Goal: Information Seeking & Learning: Check status

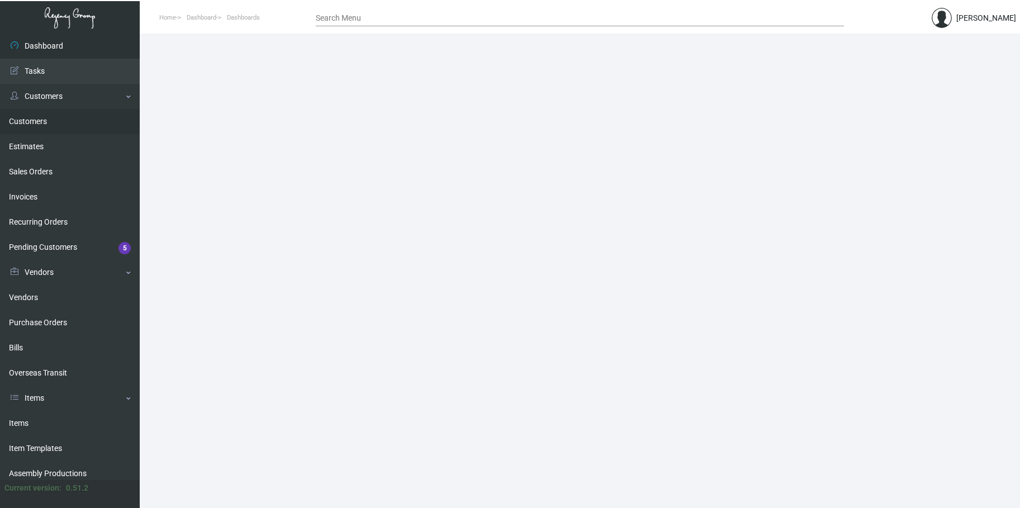
click at [15, 120] on link "Customers" at bounding box center [70, 121] width 140 height 25
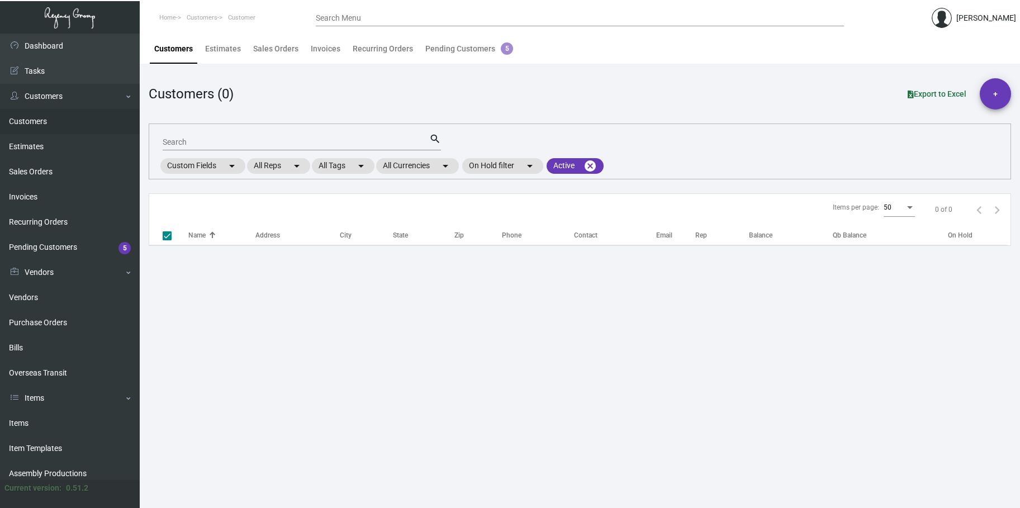
checkbox input "false"
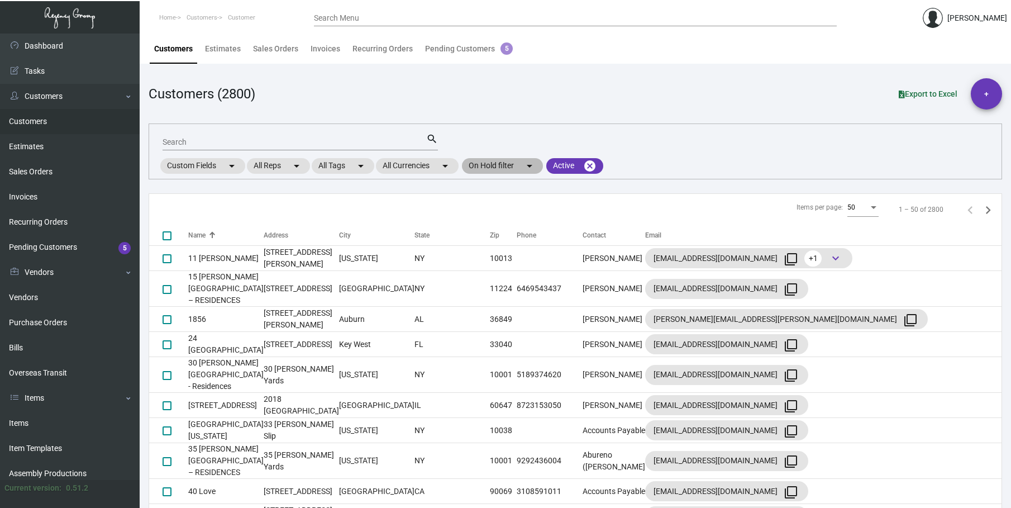
click at [498, 166] on mat-chip "On Hold filter arrow_drop_down" at bounding box center [502, 166] width 81 height 16
click at [487, 218] on label "On Hold" at bounding box center [494, 218] width 41 height 13
click at [479, 223] on input "On Hold" at bounding box center [478, 223] width 1 height 1
checkbox input "true"
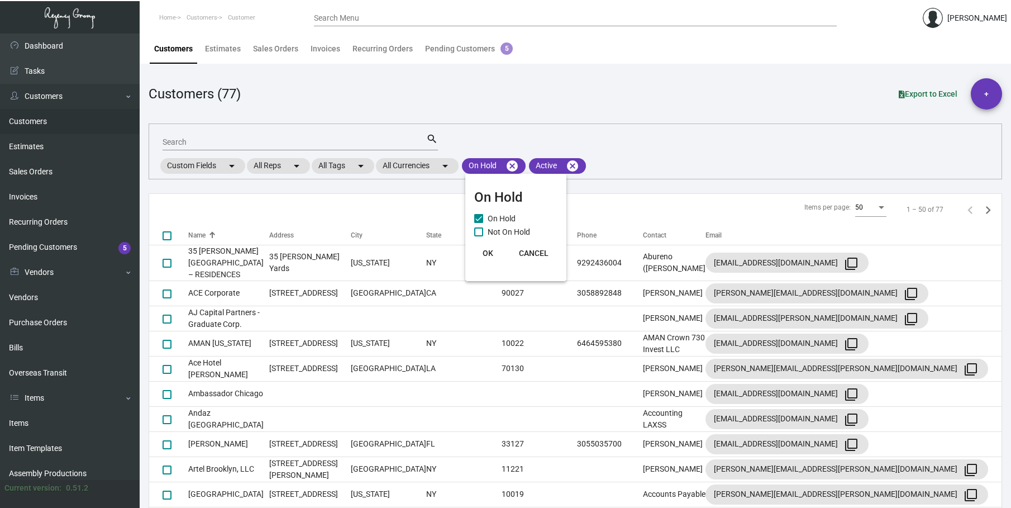
click at [484, 253] on span "OK" at bounding box center [488, 253] width 11 height 9
click at [234, 232] on div "Name" at bounding box center [228, 235] width 81 height 10
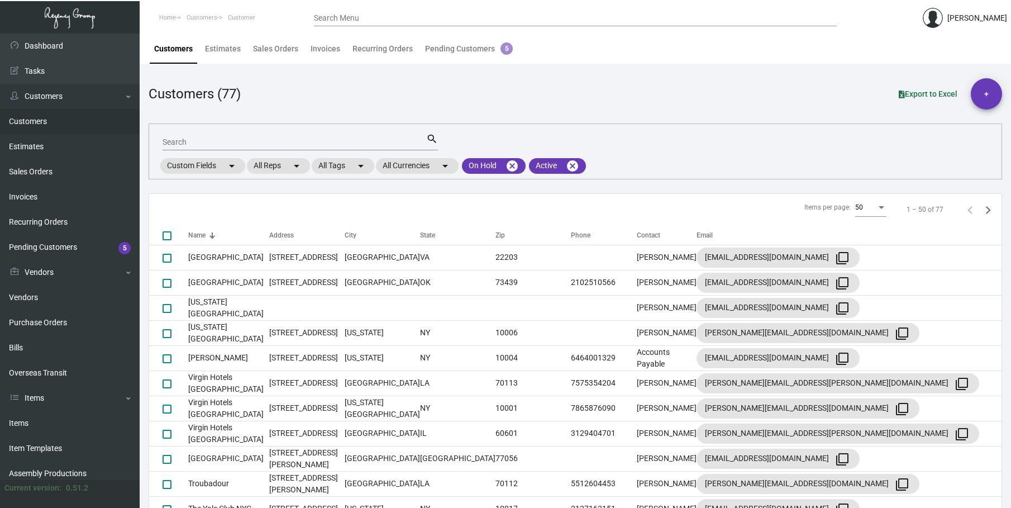
click at [232, 232] on div "Name" at bounding box center [228, 235] width 81 height 10
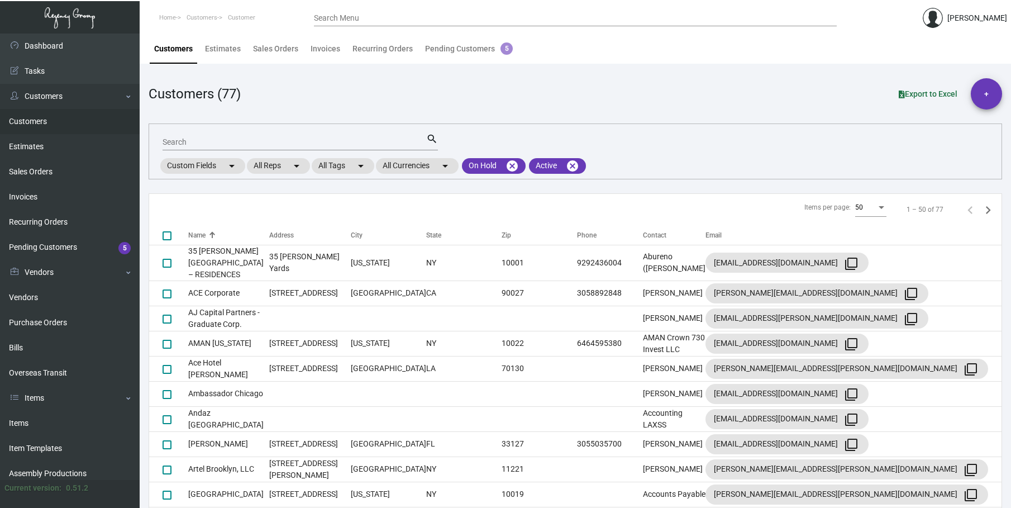
click at [175, 140] on input "Search" at bounding box center [295, 142] width 264 height 9
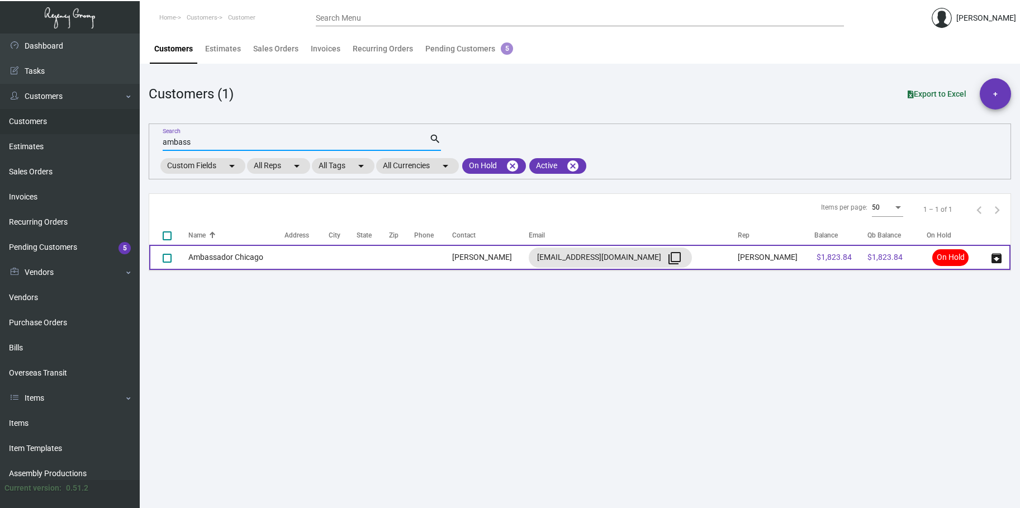
type input "ambass"
click at [218, 259] on td "Ambassador Chicago" at bounding box center [236, 257] width 96 height 25
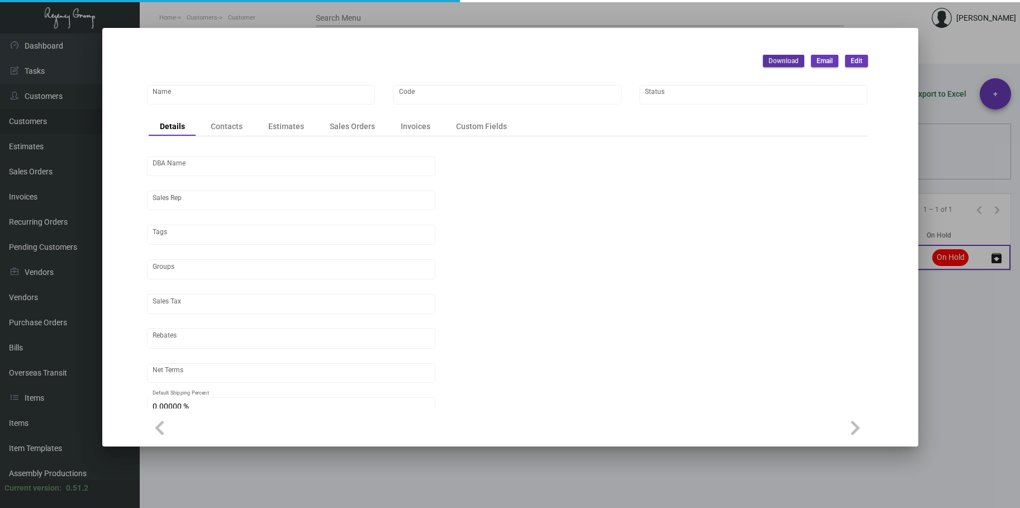
type input "Ambassador Chicago"
type input "AMBC"
type input "[PERSON_NAME]"
type input "[GEOGRAPHIC_DATA]"
type input "Net 30"
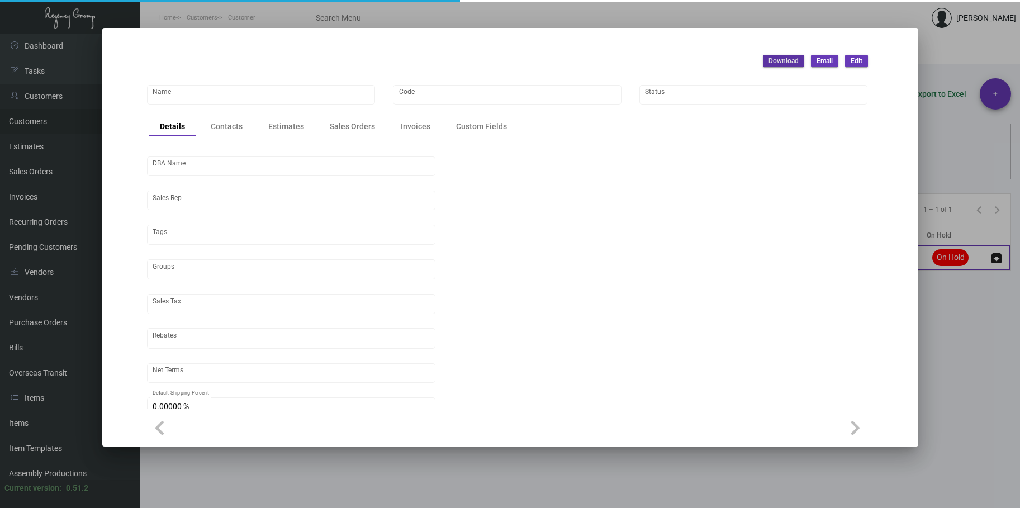
type input "United States Dollar $"
type input "$ 0.00"
checkbox input "true"
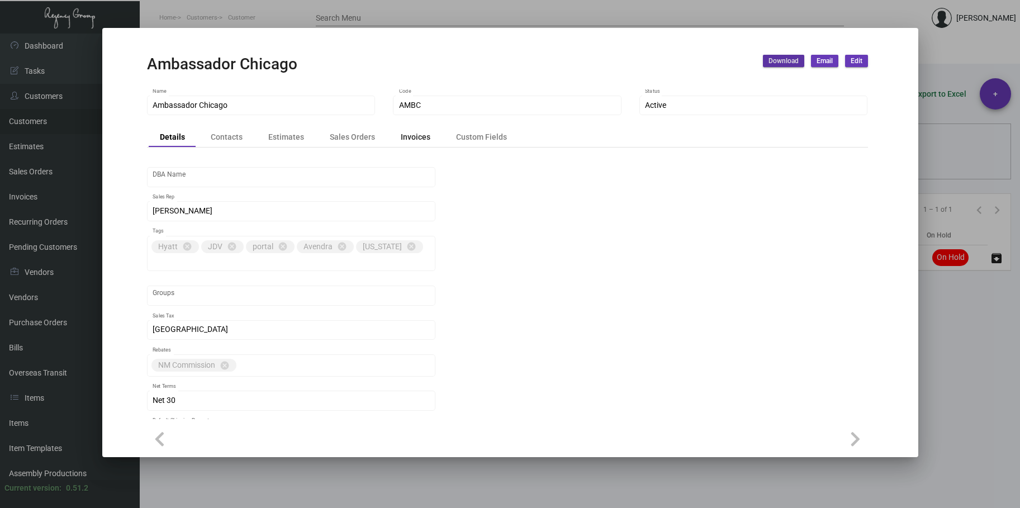
click at [415, 137] on div "Invoices" at bounding box center [416, 137] width 30 height 12
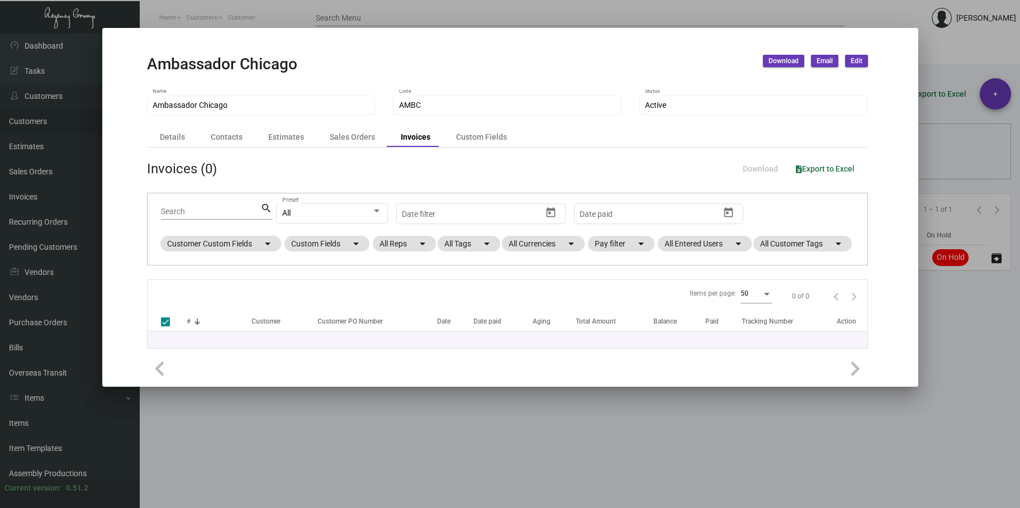
checkbox input "false"
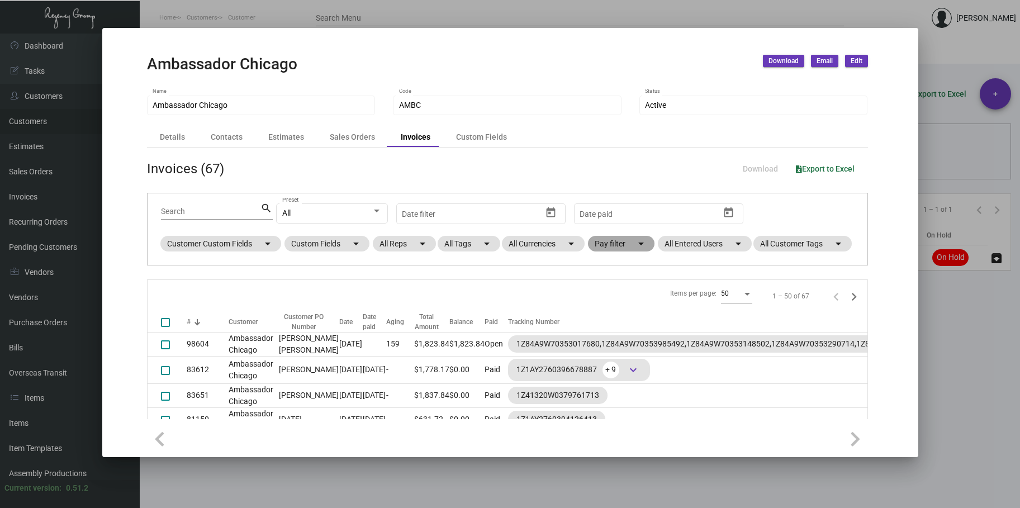
click at [602, 241] on mat-chip "Pay filter arrow_drop_down" at bounding box center [621, 244] width 66 height 16
click at [616, 312] on span "Open" at bounding box center [622, 311] width 18 height 13
click at [604, 316] on input "Open" at bounding box center [603, 316] width 1 height 1
checkbox input "true"
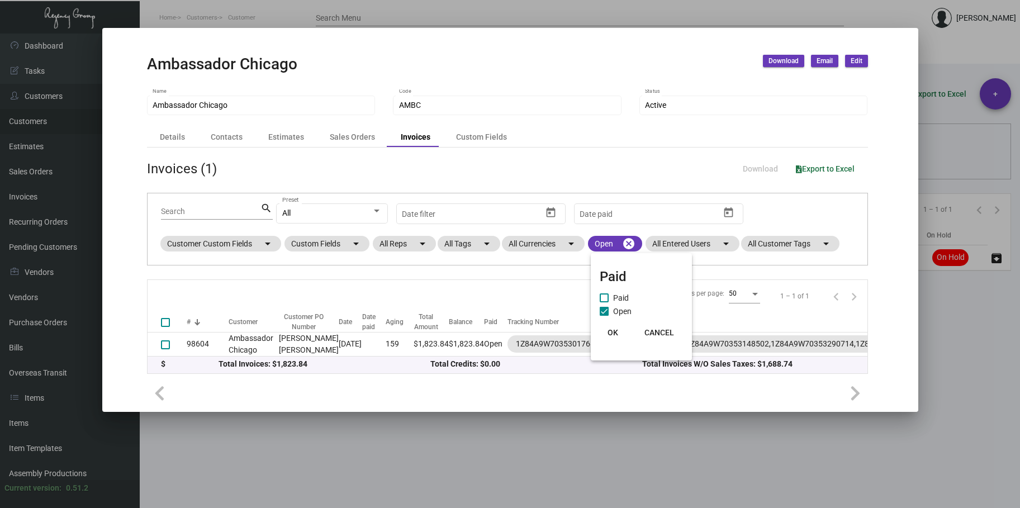
click at [620, 324] on button "OK" at bounding box center [613, 332] width 36 height 20
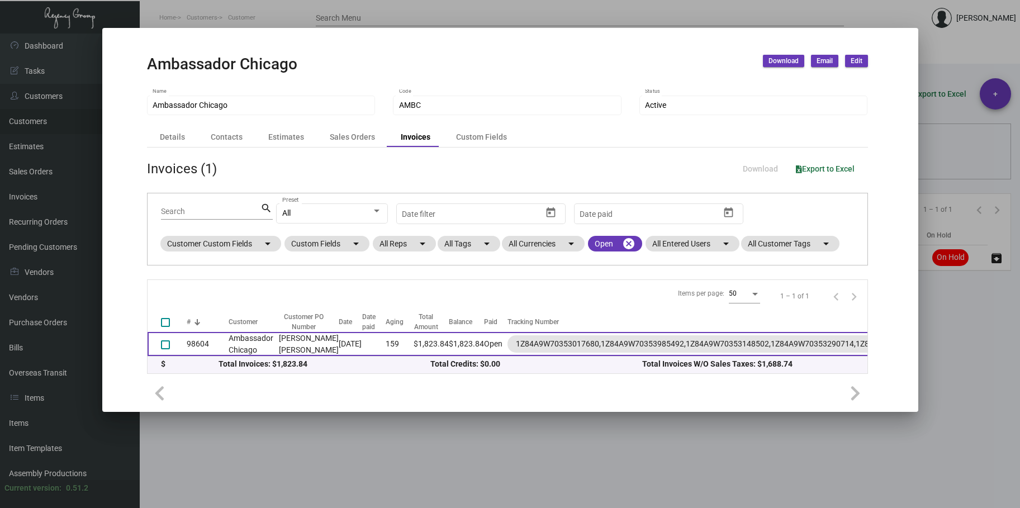
click at [263, 356] on td "Ambassador Chicago" at bounding box center [251, 344] width 45 height 24
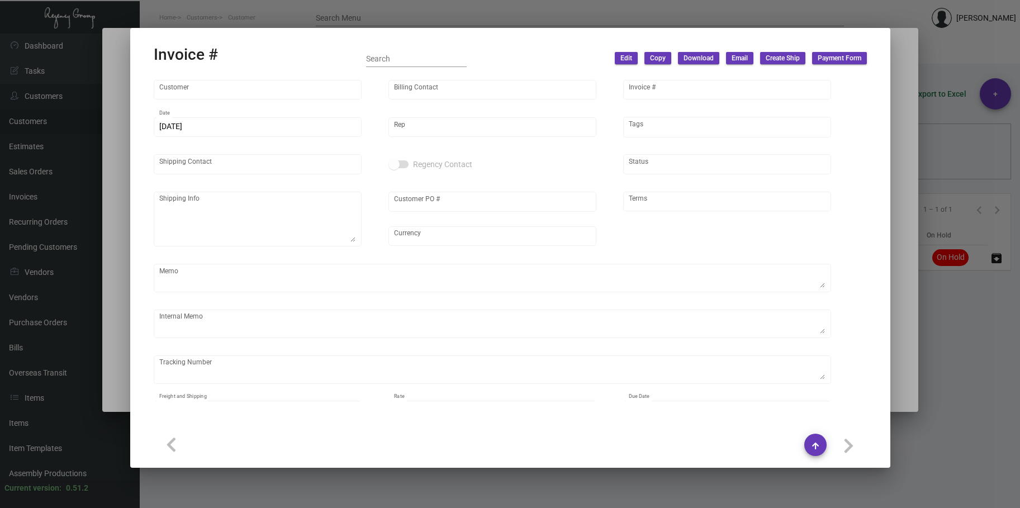
type input "Ambassador Chicago"
type input "[PERSON_NAME]"
type input "98604"
type input "[DATE]"
type input "[PERSON_NAME]"
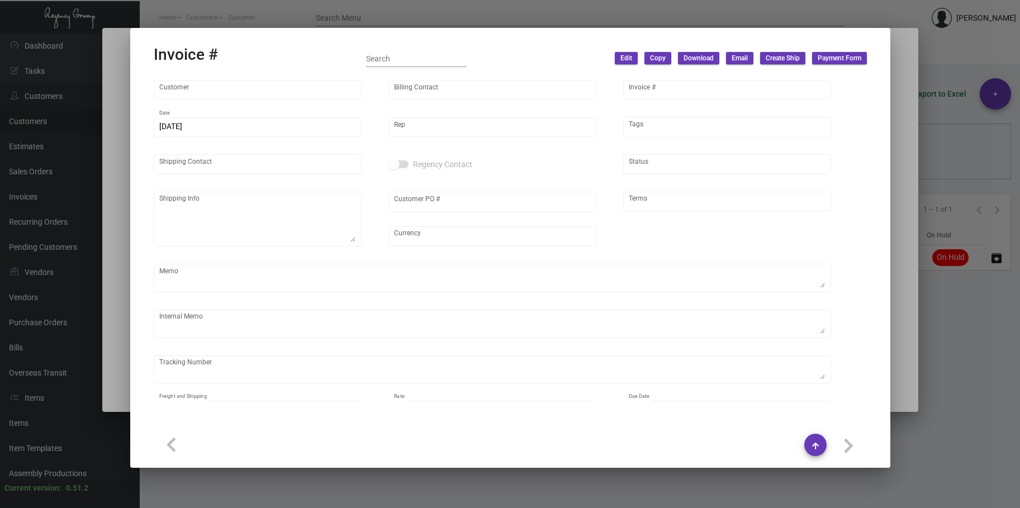
type input "[PERSON_NAME] [PERSON_NAME]"
type textarea "Ambassador [GEOGRAPHIC_DATA] - [PERSON_NAME][GEOGRAPHIC_DATA][PERSON_NAME] [STR…"
type input "[PERSON_NAME] [PERSON_NAME]"
type input "United States Dollar $"
type input "Net 30"
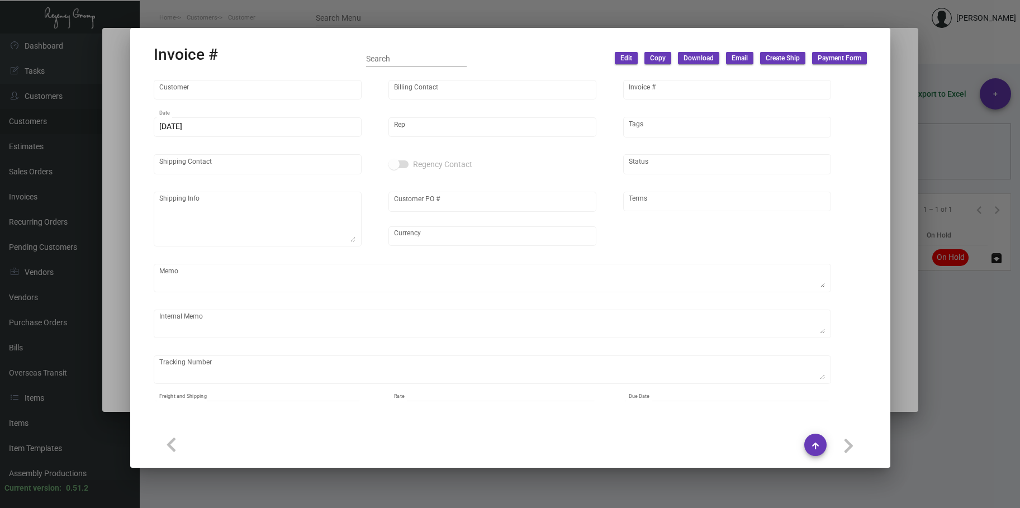
type textarea "167.40"
type input "$ 198.74"
type input "[DATE]"
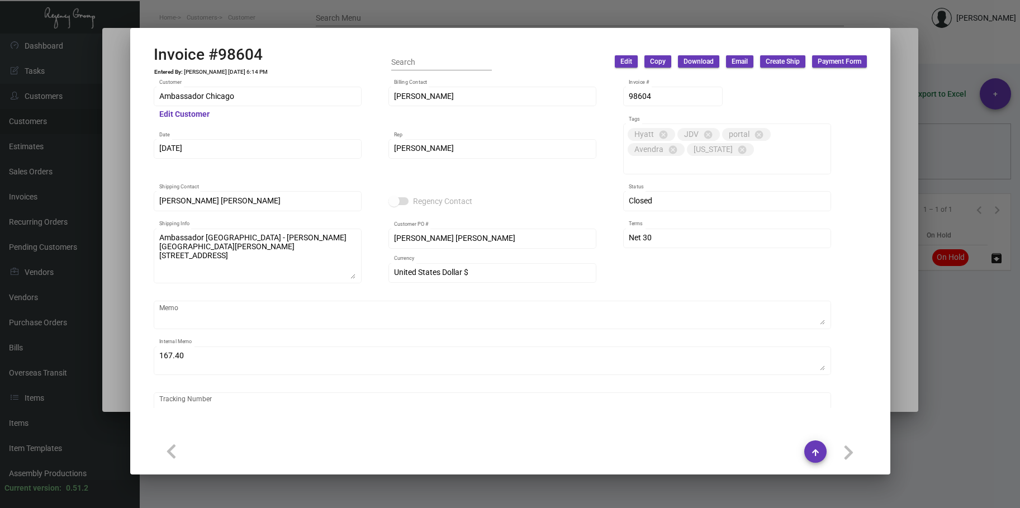
click at [178, 7] on div at bounding box center [510, 254] width 1020 height 508
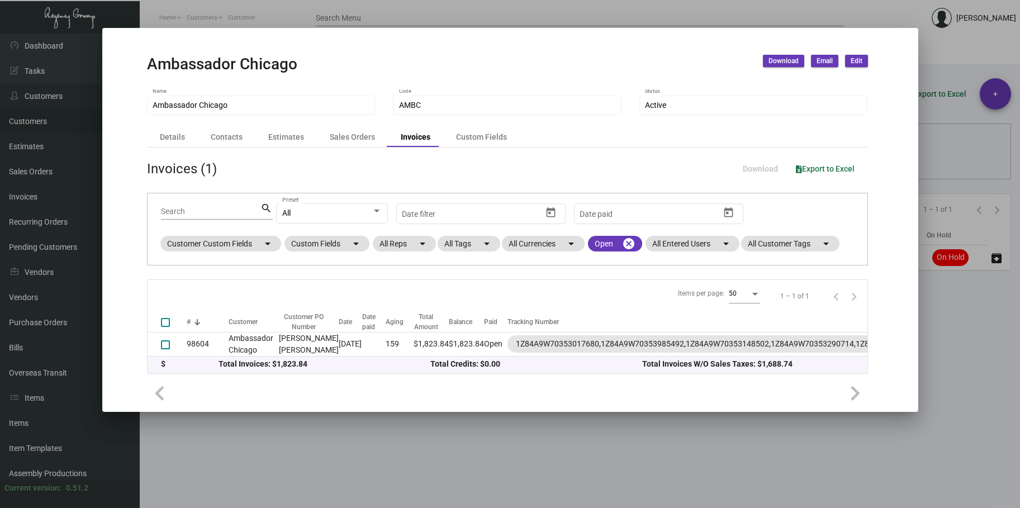
click at [177, 8] on div at bounding box center [510, 254] width 1020 height 508
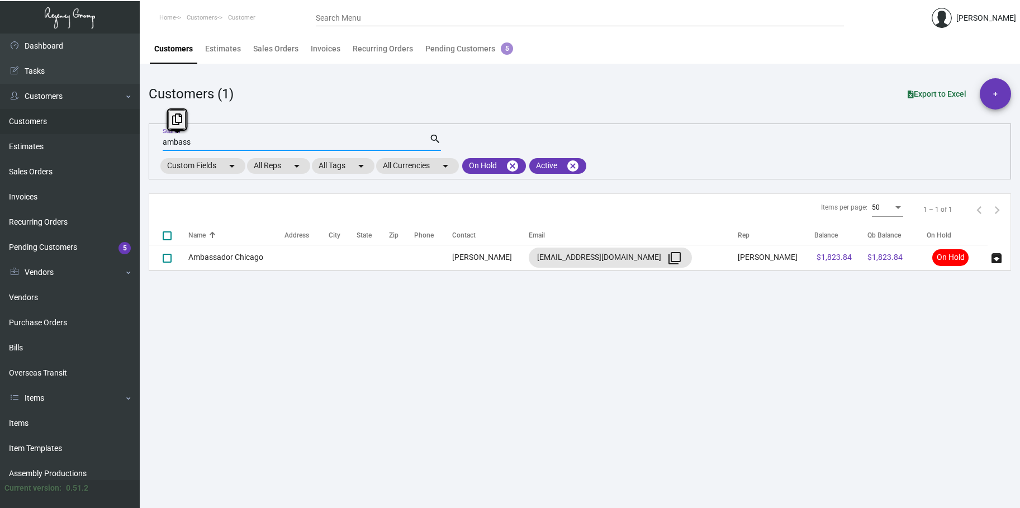
drag, startPoint x: 190, startPoint y: 141, endPoint x: 142, endPoint y: 134, distance: 48.5
click at [142, 134] on main "Customers Estimates Sales Orders Invoices Recurring Orders Pending Customers 5 …" at bounding box center [580, 271] width 880 height 474
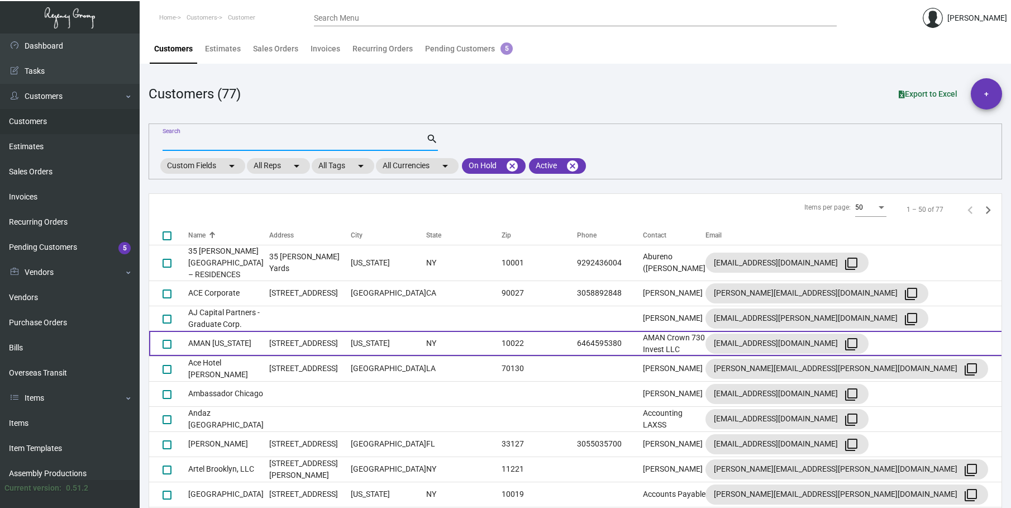
click at [279, 334] on td "[STREET_ADDRESS]" at bounding box center [310, 343] width 82 height 25
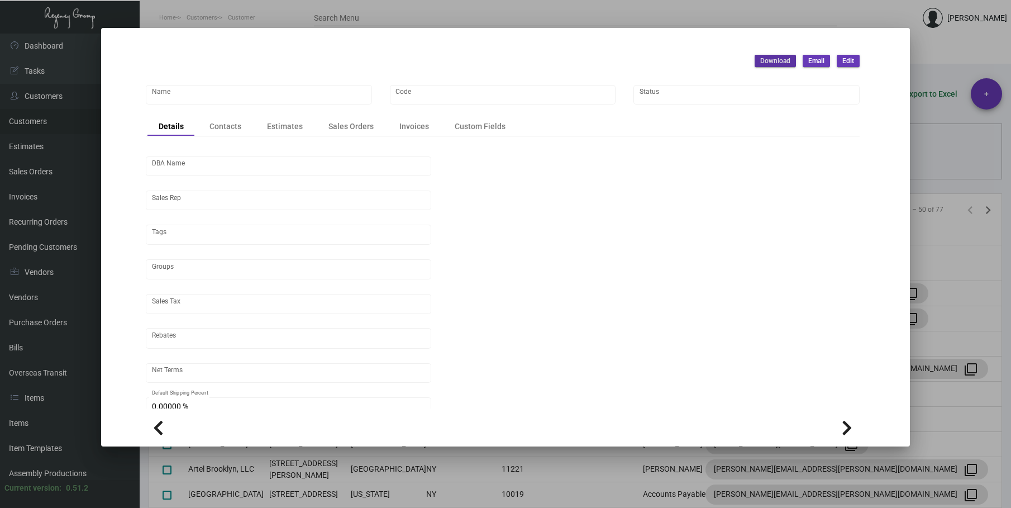
type input "AMAN [US_STATE]"
type input "ANY"
type input "[PERSON_NAME]"
type input "[GEOGRAPHIC_DATA]-[GEOGRAPHIC_DATA]"
type input "Net 30"
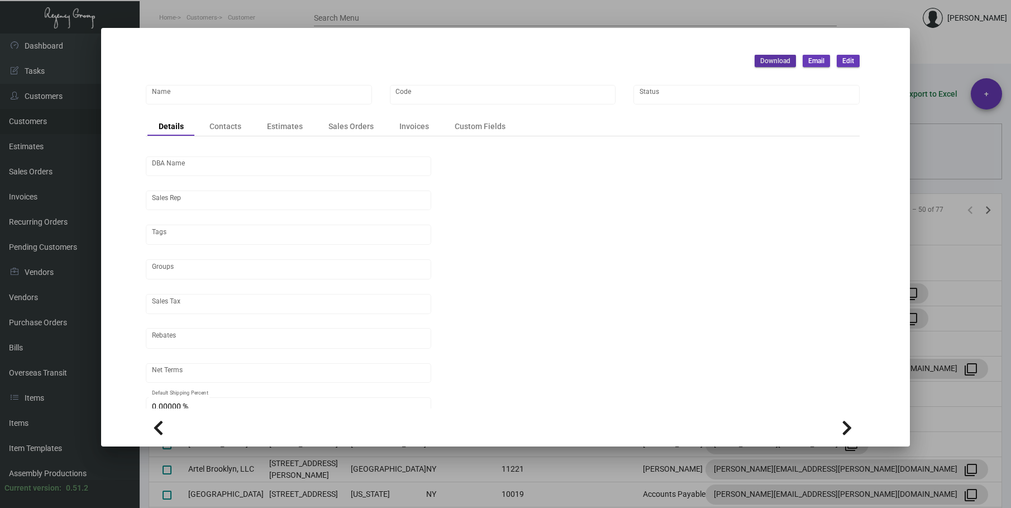
type input "United States Dollar $"
type input "$ 0.00"
checkbox input "true"
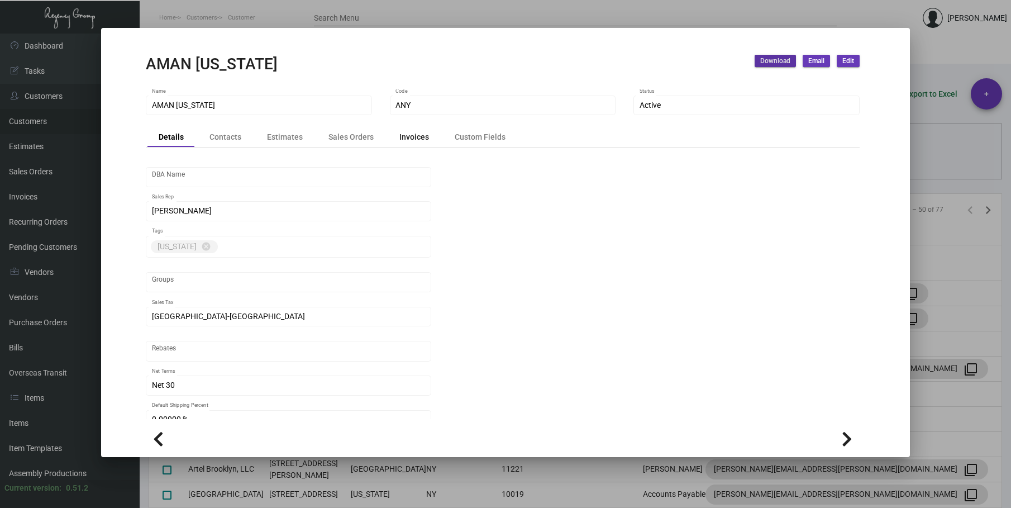
click at [412, 132] on div "Invoices" at bounding box center [414, 137] width 30 height 12
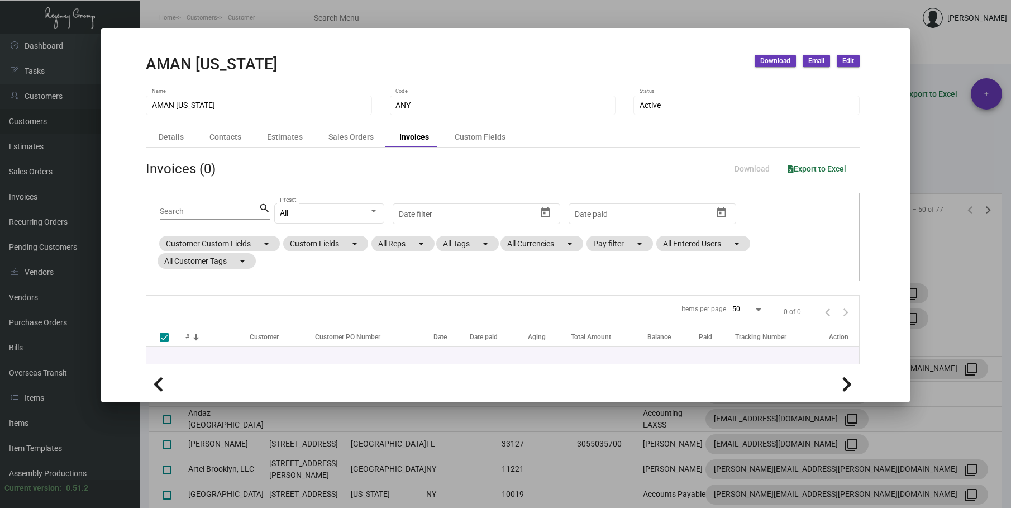
checkbox input "false"
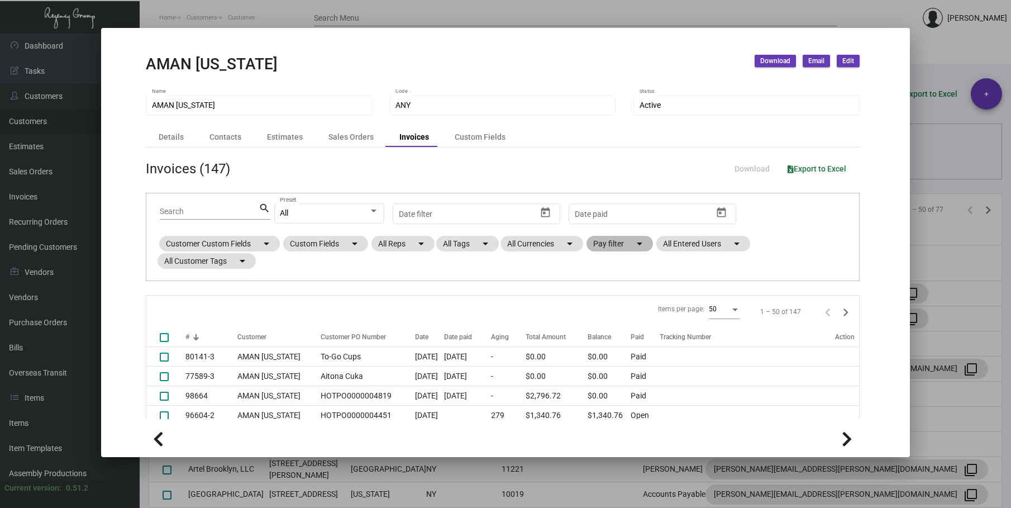
click at [621, 243] on mat-chip "Pay filter arrow_drop_down" at bounding box center [620, 244] width 66 height 16
click at [613, 314] on span "Open" at bounding box center [617, 311] width 18 height 13
click at [600, 316] on input "Open" at bounding box center [599, 316] width 1 height 1
checkbox input "true"
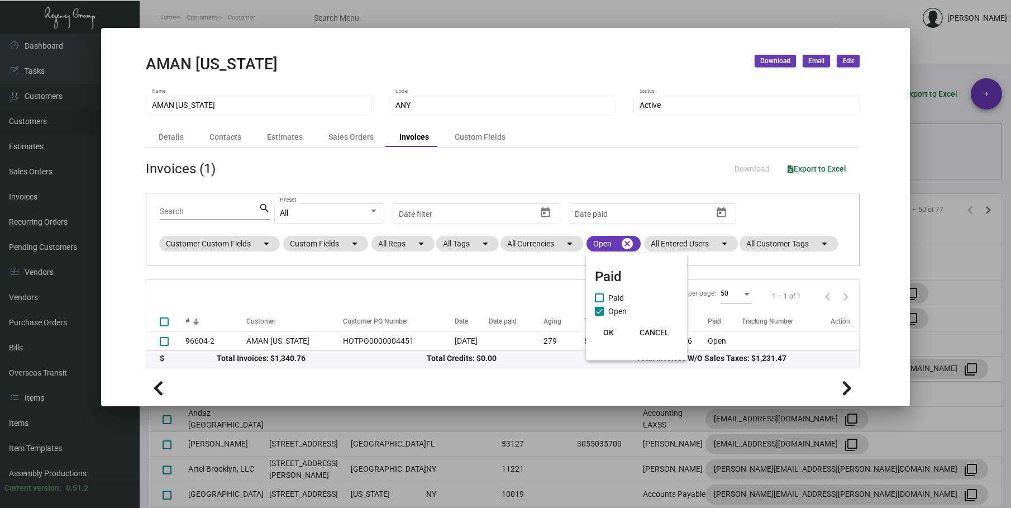
click at [609, 332] on span "OK" at bounding box center [608, 332] width 11 height 9
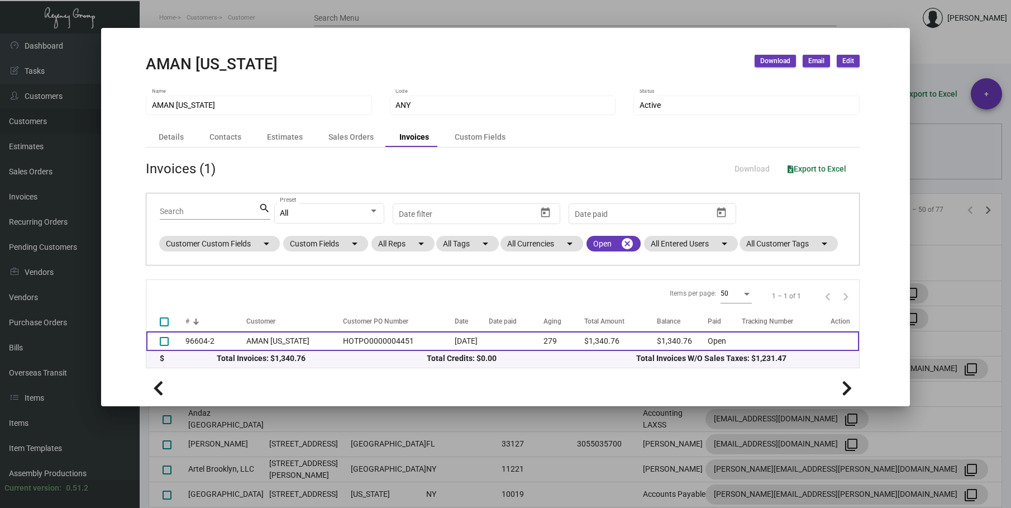
click at [279, 343] on td "AMAN [US_STATE]" at bounding box center [292, 341] width 92 height 20
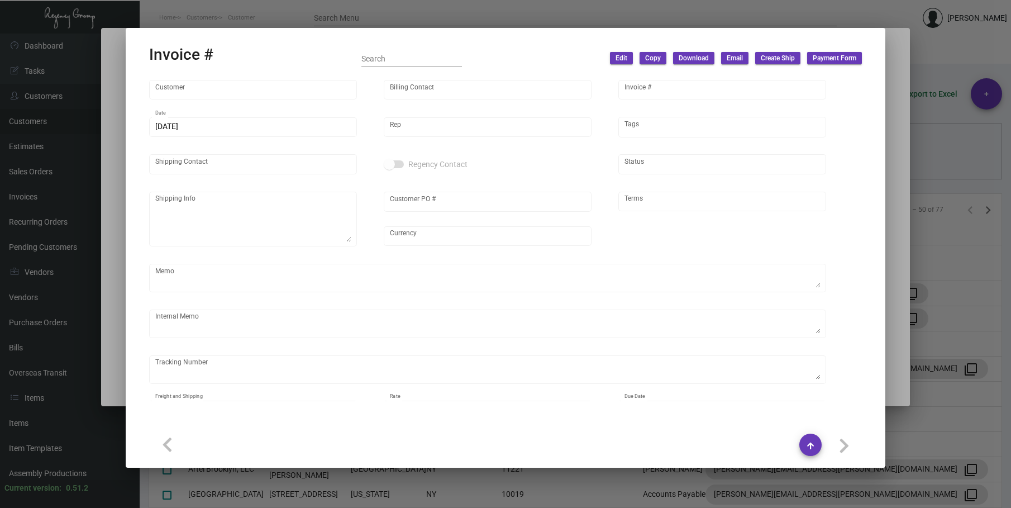
type input "AMAN [US_STATE]"
type input "AMAN Crown 730 Invest LLC"
type input "96604-2"
type input "[DATE]"
type input "[PERSON_NAME]"
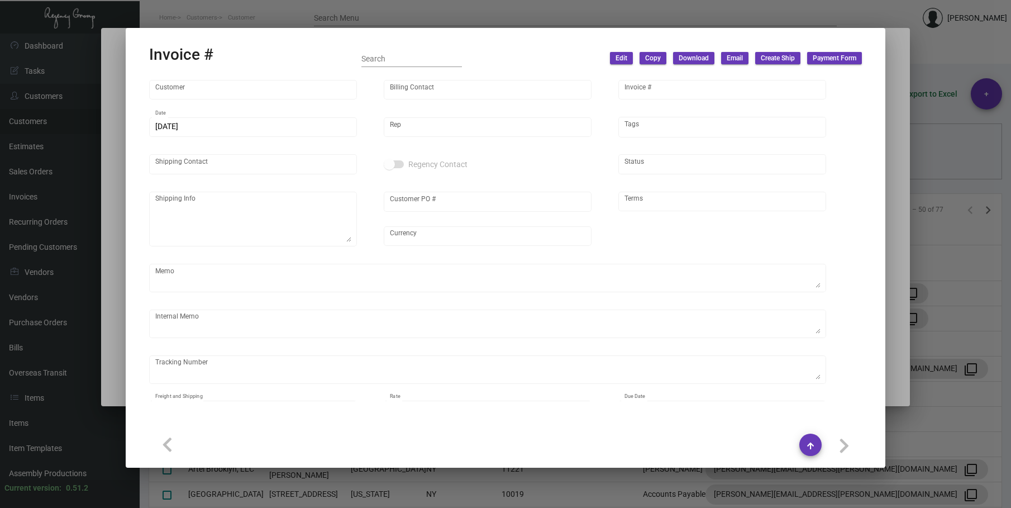
type input "[PERSON_NAME]"
type textarea "AMAN [US_STATE] - [PERSON_NAME] [STREET_ADDRESS][US_STATE]"
type input "HOTPO0000004451"
type input "United States Dollar $"
type input "Net 30"
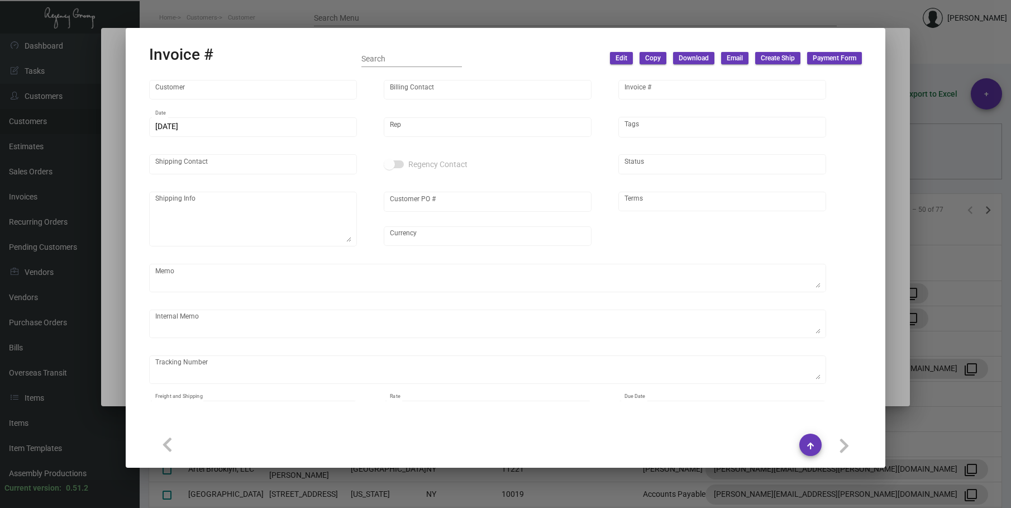
type textarea "[DATE]. [PERSON_NAME]. [GEOGRAPHIC_DATA]. Delivery 11/13 - 1k jewerly pouch rep…"
type input "$ 61.47"
type input "[DATE]"
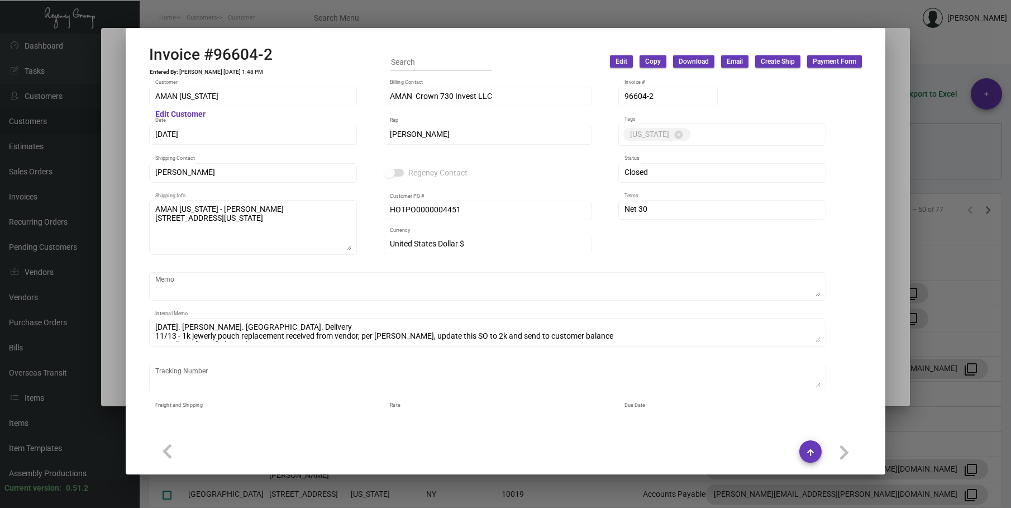
click at [700, 62] on span "Download" at bounding box center [694, 61] width 30 height 9
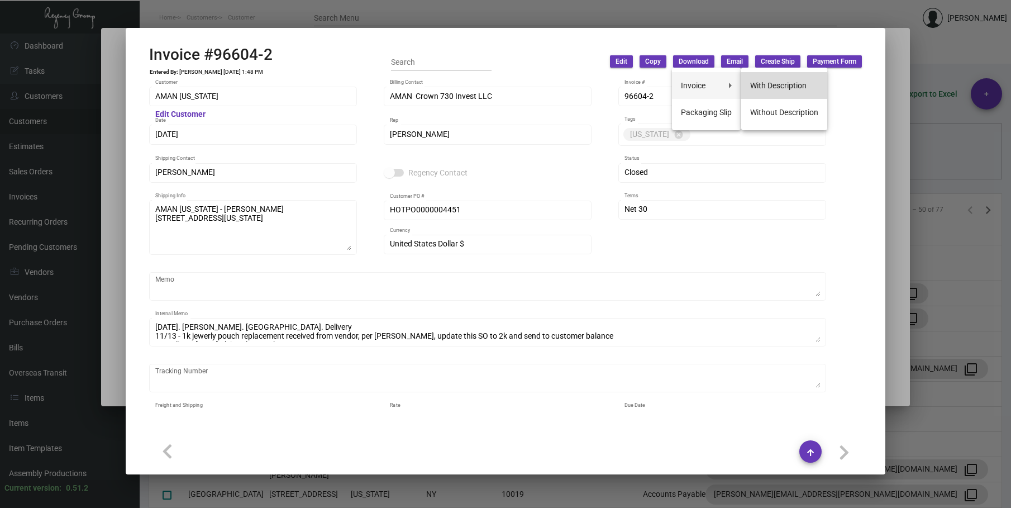
click at [758, 87] on button "With Description" at bounding box center [784, 85] width 86 height 27
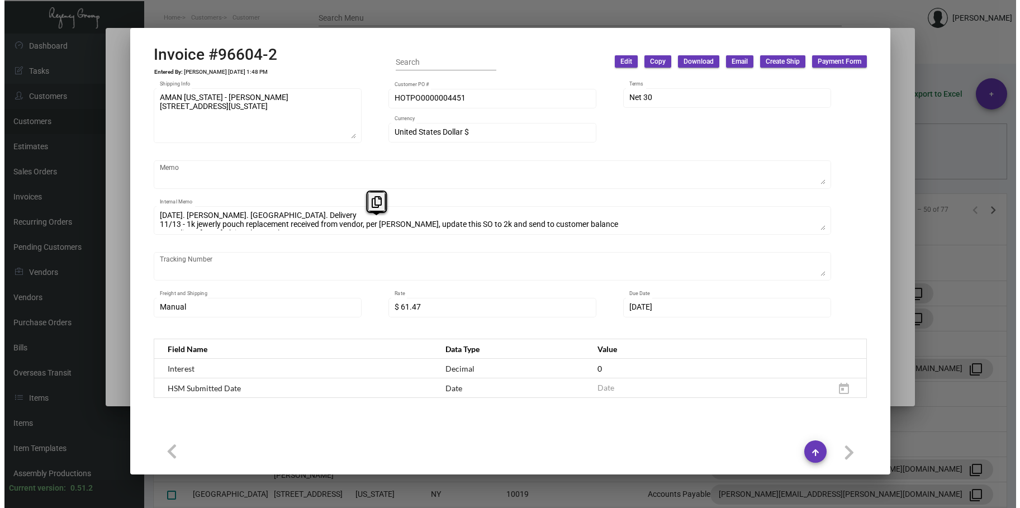
scroll to position [8, 0]
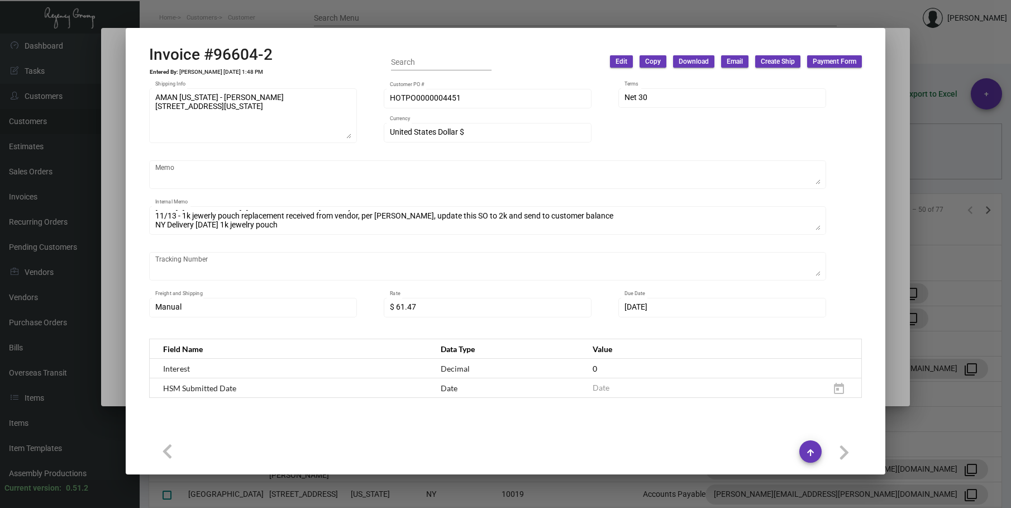
click at [160, 17] on div at bounding box center [505, 254] width 1011 height 508
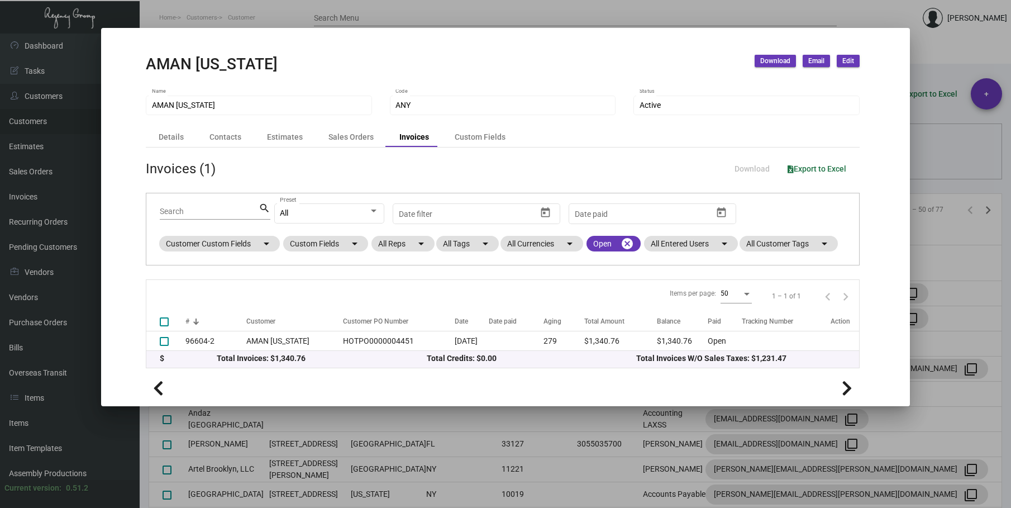
click at [242, 21] on div at bounding box center [505, 254] width 1011 height 508
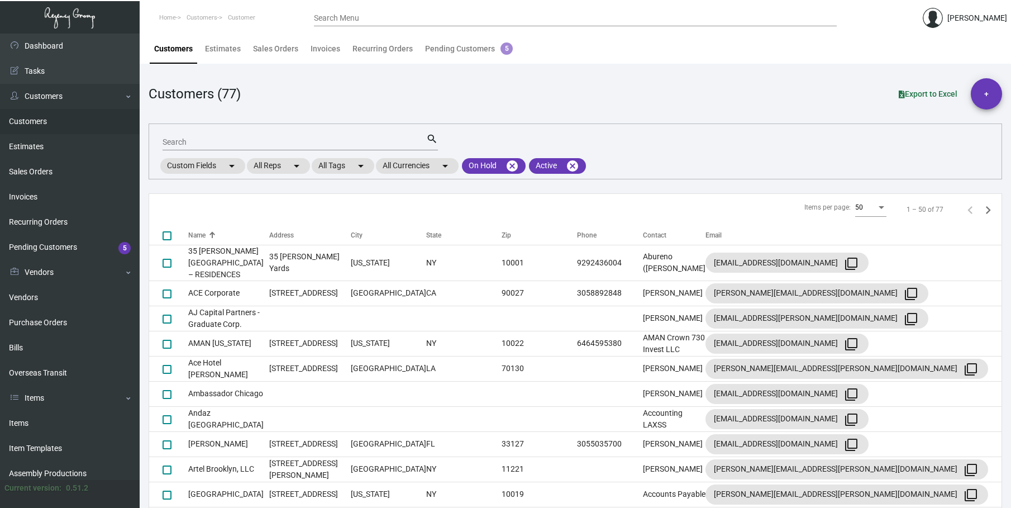
drag, startPoint x: 159, startPoint y: 140, endPoint x: 151, endPoint y: 140, distance: 7.8
click at [152, 140] on div "Search search Custom Fields arrow_drop_down All Reps arrow_drop_down All Tags a…" at bounding box center [576, 151] width 854 height 56
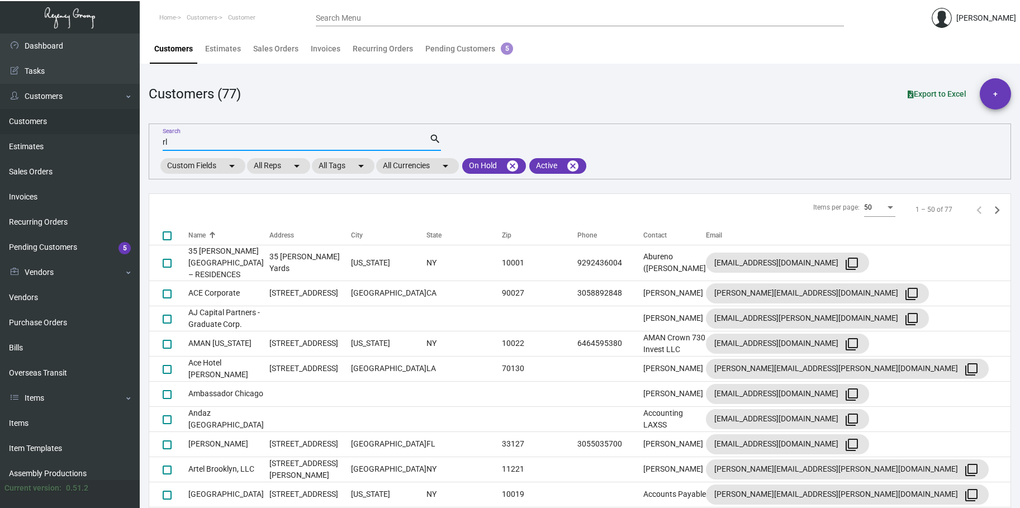
type input "r"
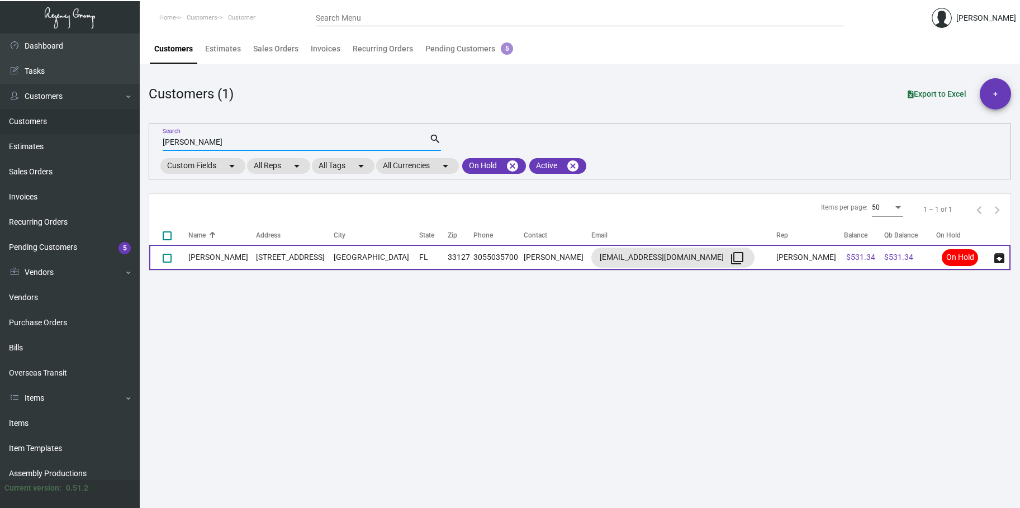
type input "[PERSON_NAME]"
click at [220, 258] on td "[PERSON_NAME]" at bounding box center [222, 257] width 68 height 25
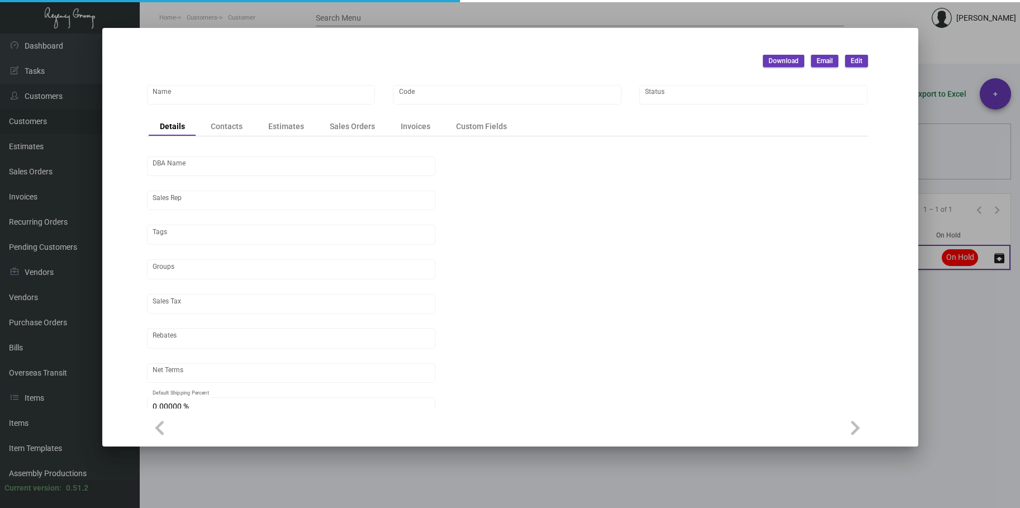
type input "[PERSON_NAME]"
type input "[GEOGRAPHIC_DATA]-[GEOGRAPHIC_DATA]"
type input "Net 30"
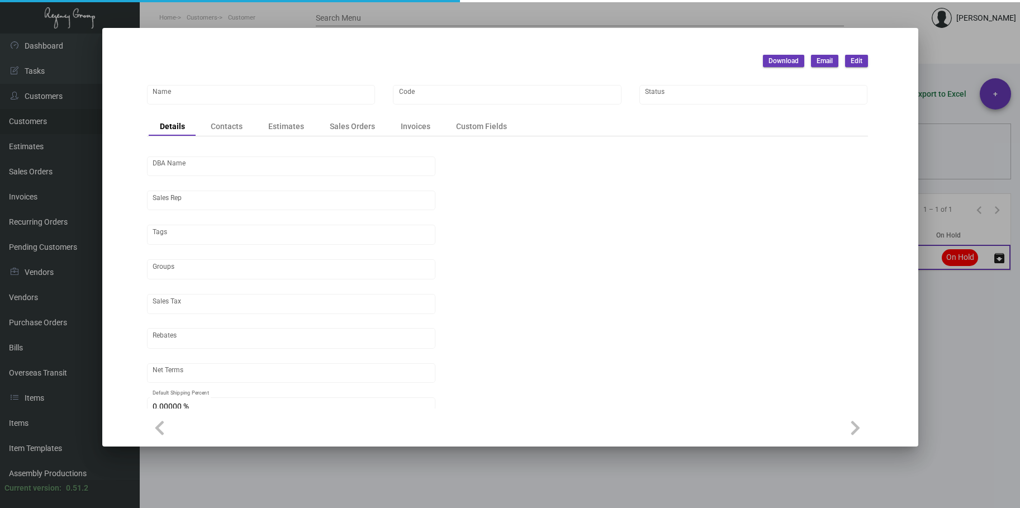
type input "United States Dollar $"
type input "$ 0.00"
checkbox input "true"
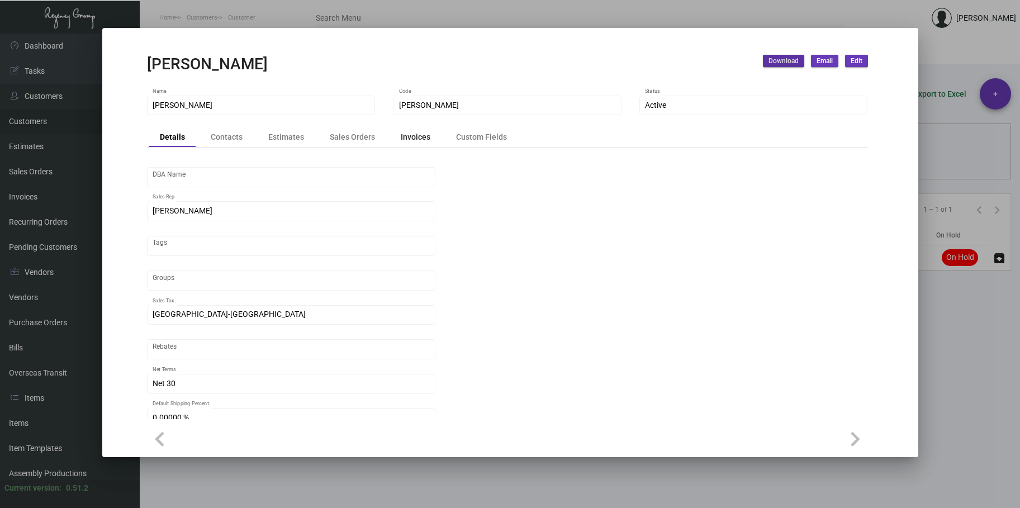
click at [416, 137] on div "Invoices" at bounding box center [416, 137] width 30 height 12
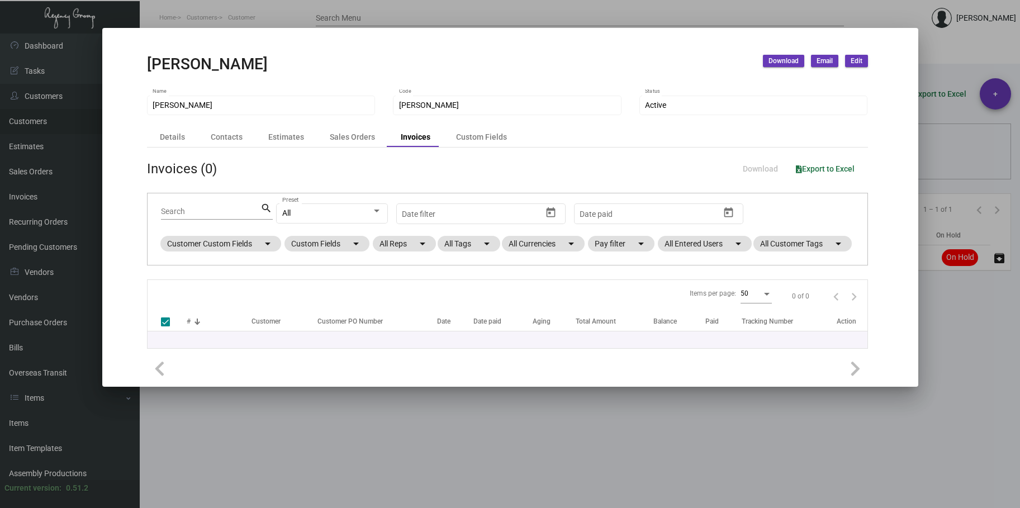
checkbox input "false"
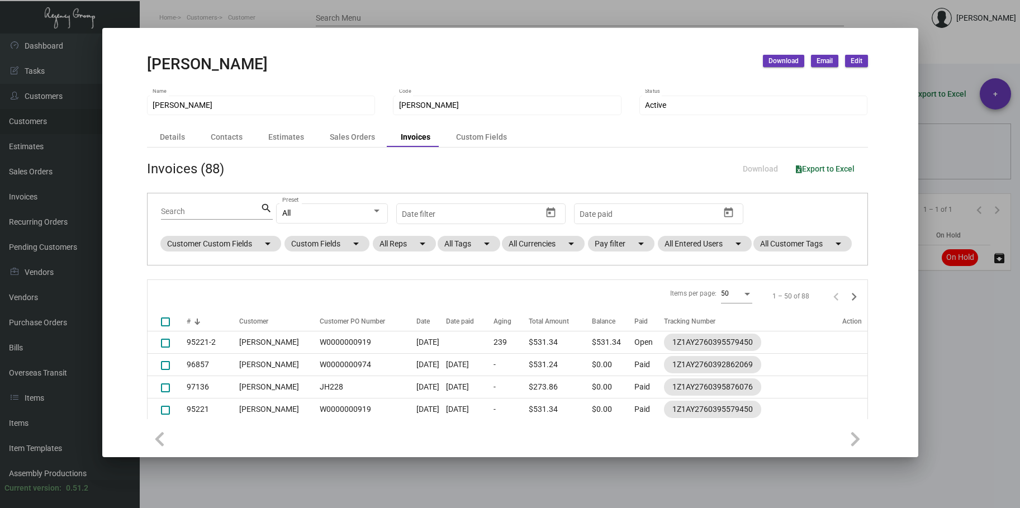
click at [188, 15] on div at bounding box center [510, 254] width 1020 height 508
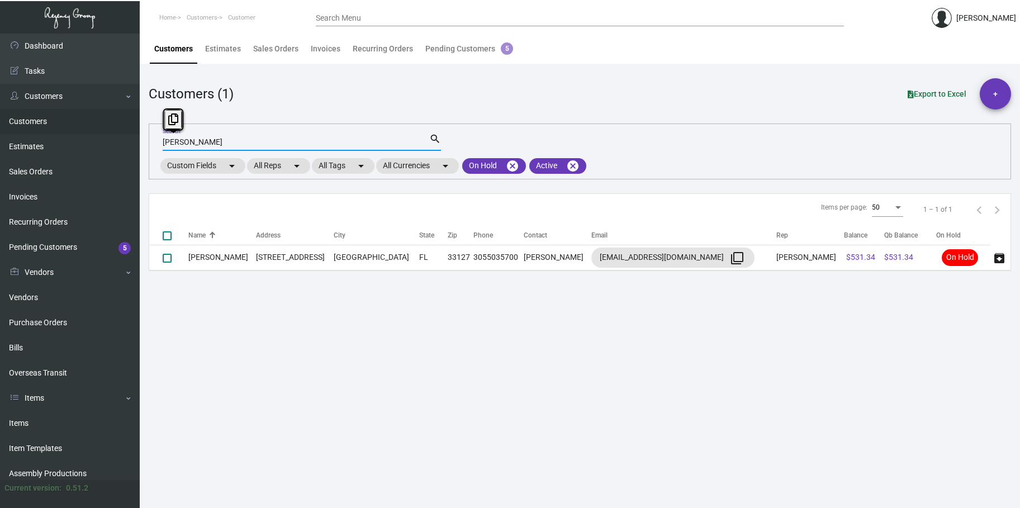
drag, startPoint x: 173, startPoint y: 144, endPoint x: 164, endPoint y: 141, distance: 9.9
click at [164, 141] on input "[PERSON_NAME]" at bounding box center [296, 142] width 267 height 9
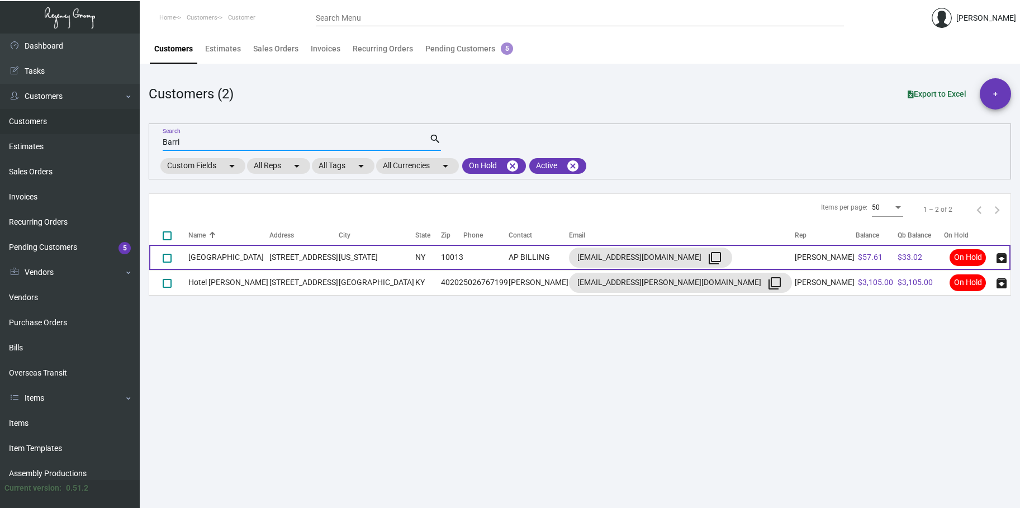
type input "Barri"
click at [250, 260] on td "[GEOGRAPHIC_DATA]" at bounding box center [228, 257] width 81 height 25
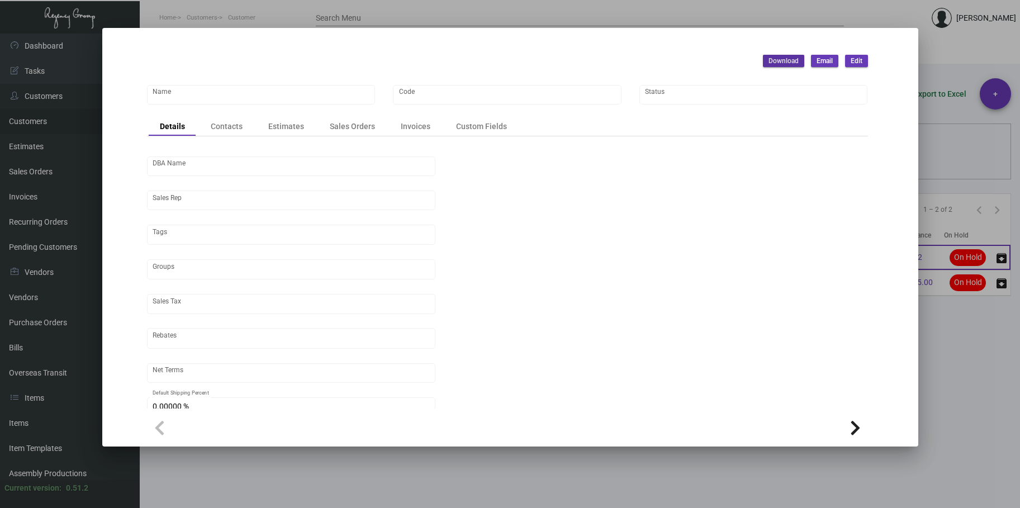
type input "[GEOGRAPHIC_DATA]"
type input "BRH"
type input "Hotel Fouquet's [US_STATE]"
type input "[PERSON_NAME]"
type input "[GEOGRAPHIC_DATA]-[GEOGRAPHIC_DATA] ([US_STATE][GEOGRAPHIC_DATA])"
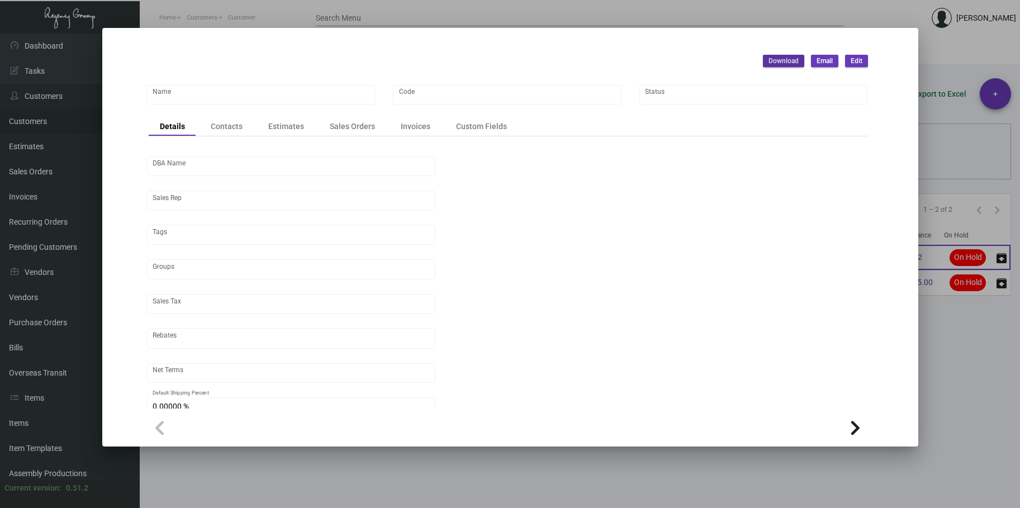
type input "Net 30"
type input "United States Dollar $"
type input "$ 0.00"
checkbox input "true"
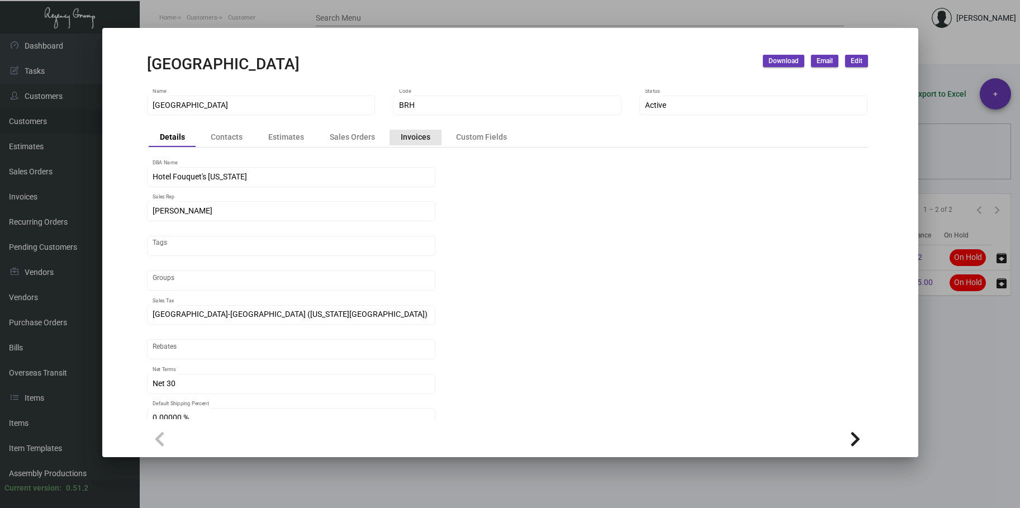
click at [415, 140] on div "Invoices" at bounding box center [416, 137] width 30 height 12
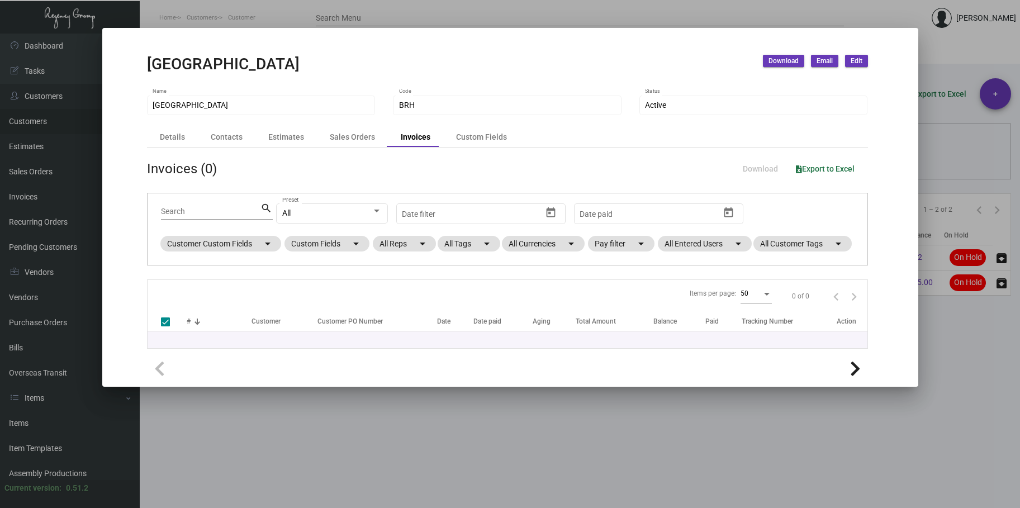
checkbox input "false"
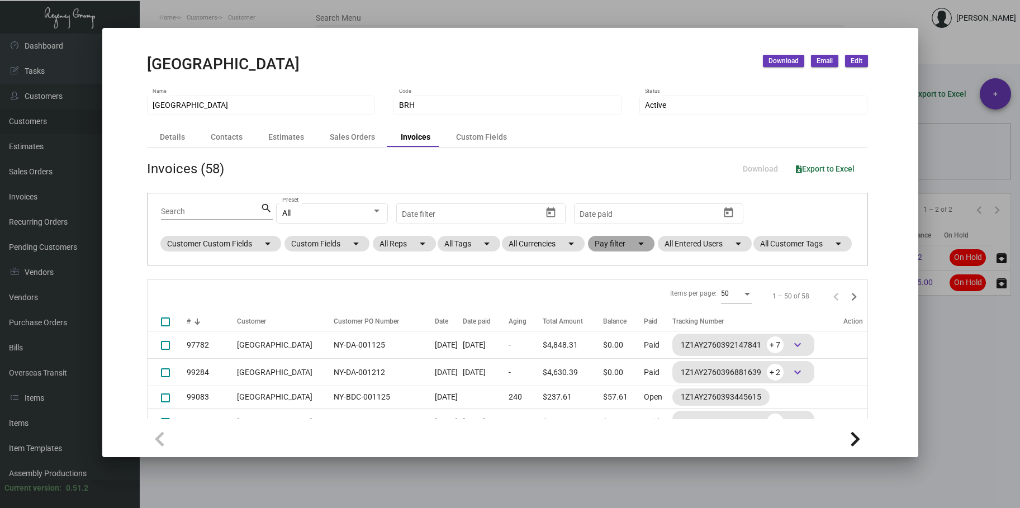
click at [619, 242] on mat-chip "Pay filter arrow_drop_down" at bounding box center [621, 244] width 66 height 16
click at [616, 296] on span "Paid" at bounding box center [621, 297] width 16 height 13
click at [604, 302] on input "Paid" at bounding box center [603, 302] width 1 height 1
checkbox input "true"
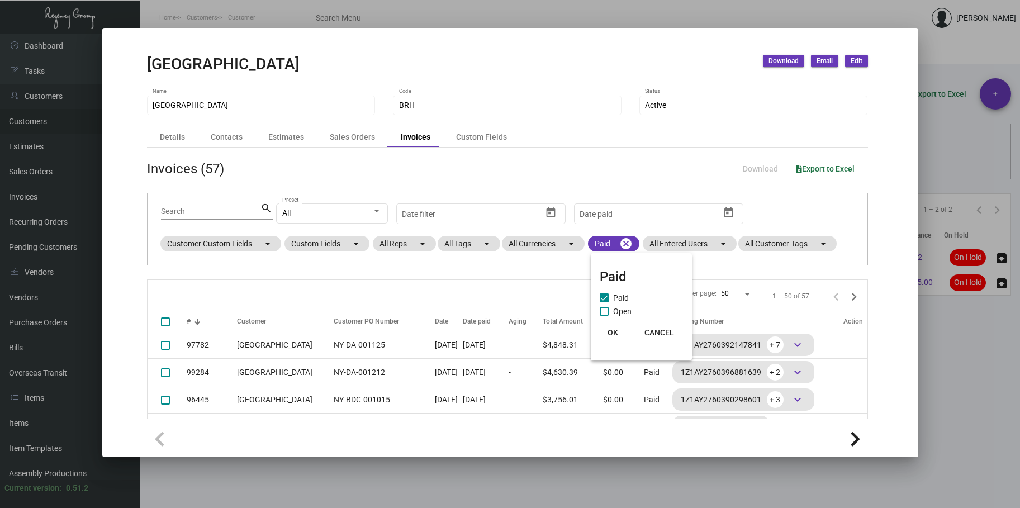
click at [612, 330] on span "OK" at bounding box center [612, 332] width 11 height 9
click at [616, 241] on mat-chip "Paid cancel" at bounding box center [613, 244] width 51 height 16
click at [630, 242] on mat-icon "cancel" at bounding box center [625, 243] width 13 height 13
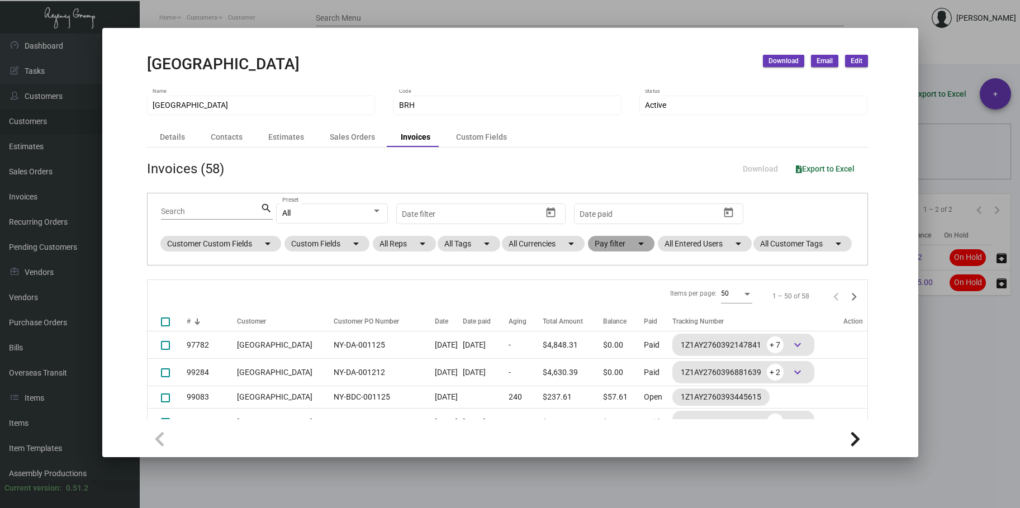
click at [630, 242] on mat-chip "Pay filter arrow_drop_down" at bounding box center [621, 244] width 66 height 16
click at [622, 309] on span "Open" at bounding box center [622, 311] width 18 height 13
click at [604, 316] on input "Open" at bounding box center [603, 316] width 1 height 1
checkbox input "true"
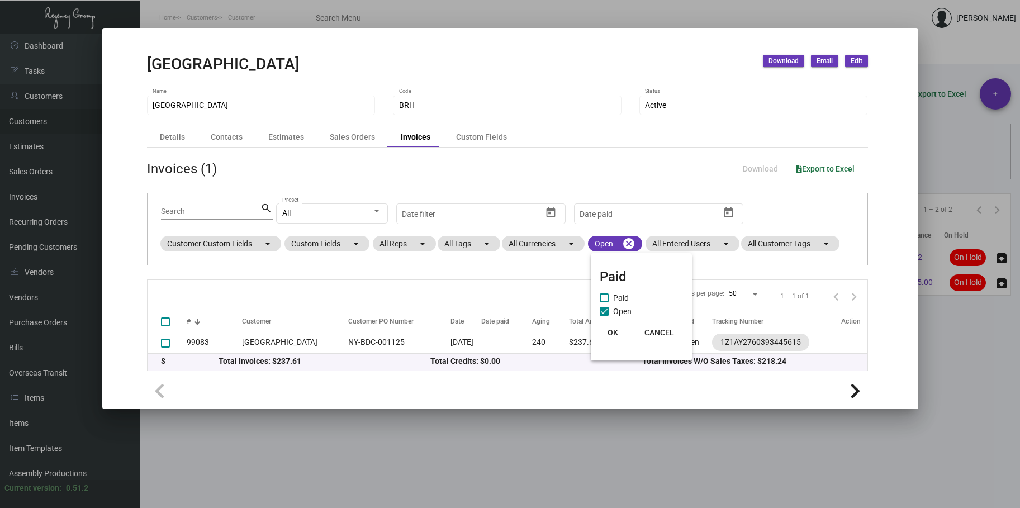
click at [613, 330] on span "OK" at bounding box center [612, 332] width 11 height 9
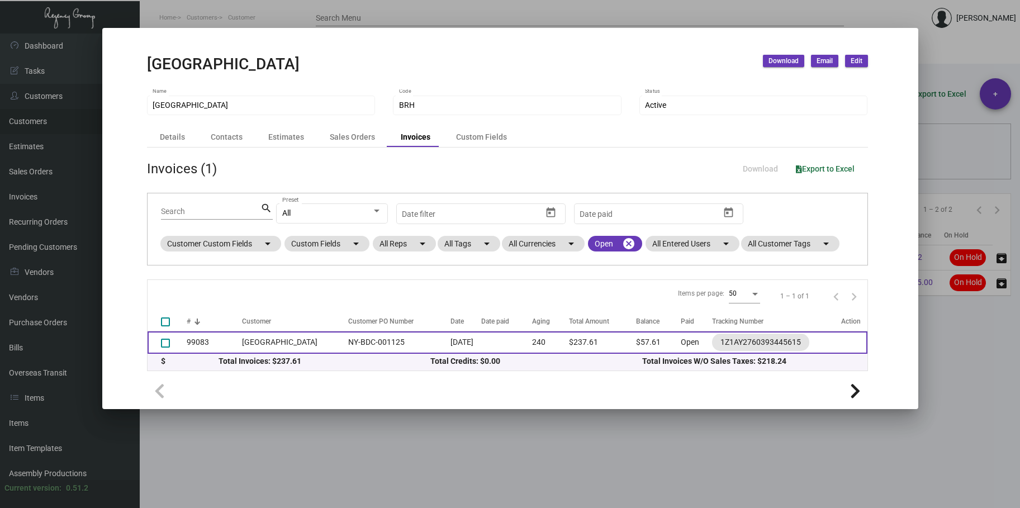
click at [204, 341] on td "99083" at bounding box center [215, 342] width 56 height 22
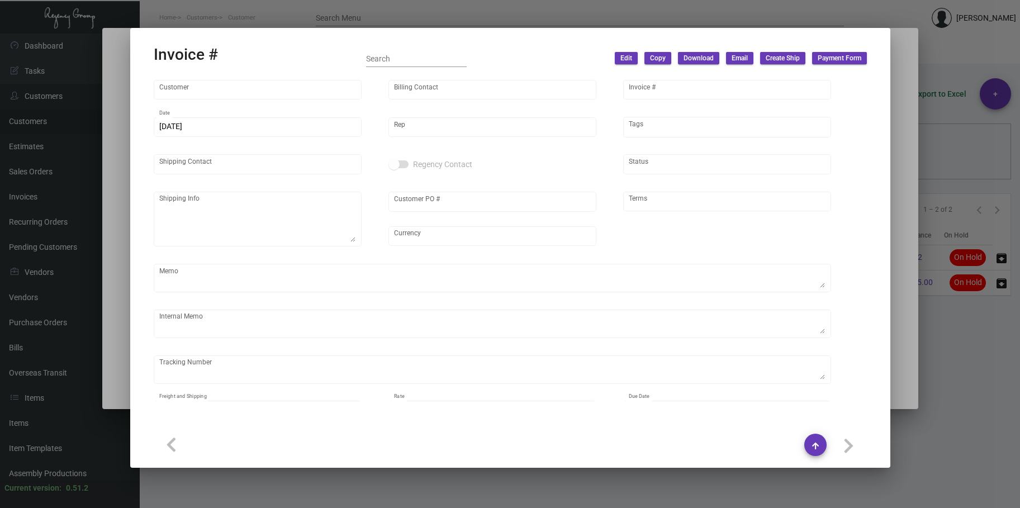
click at [204, 341] on div "Invoice # Search Edit Copy Download Email Create Ship Payment Form Customer Bil…" at bounding box center [510, 248] width 760 height 440
type input "[GEOGRAPHIC_DATA]"
type input "AP BILLING"
type input "99083"
type input "[DATE]"
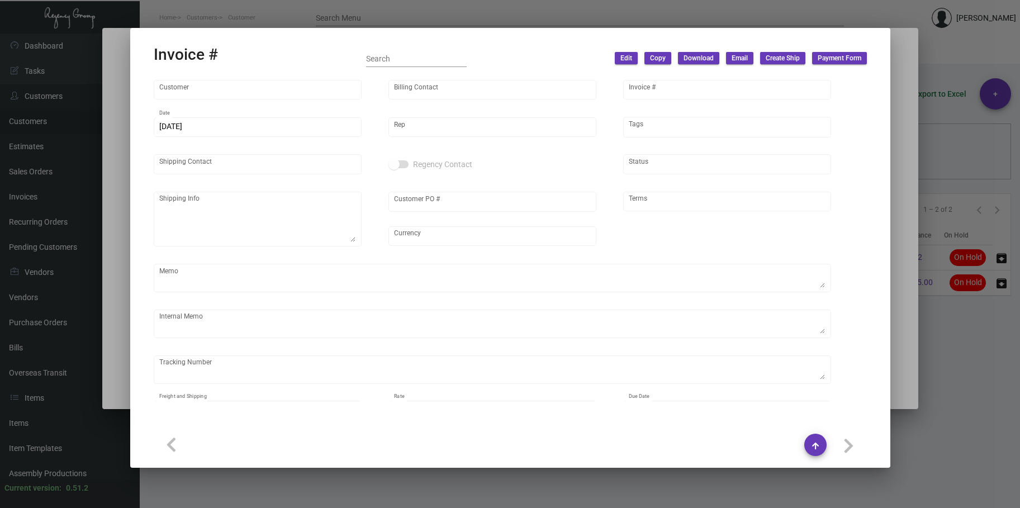
type input "[PERSON_NAME]"
type textarea "[GEOGRAPHIC_DATA] - [GEOGRAPHIC_DATA] [STREET_ADDRESS][US_STATE], 8456628247"
type input "NY-BDC-001125"
type input "United States Dollar $"
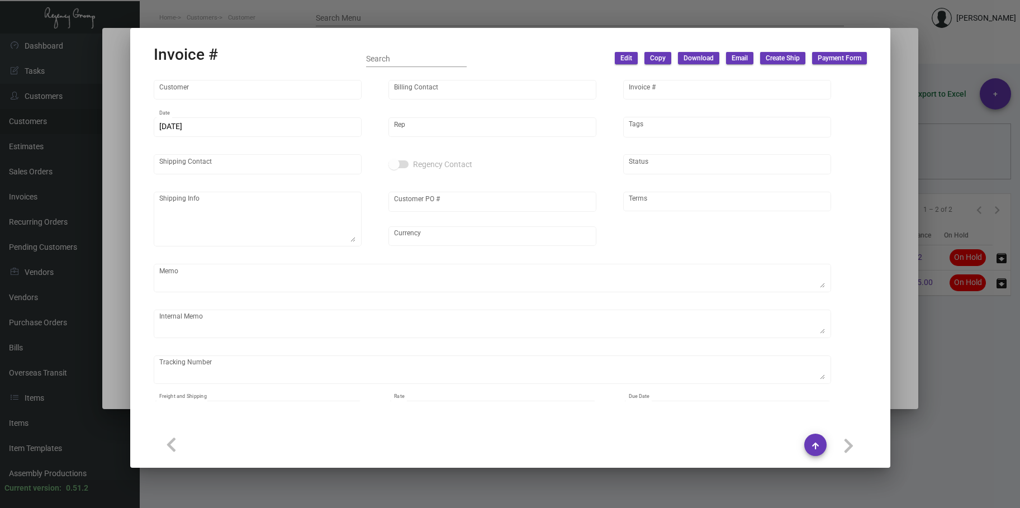
type input "Net 30"
type textarea "Label provided to vendor to ship to hotel UPS Ground Cost $12.04"
type input "$ 38.24"
type input "[DATE]"
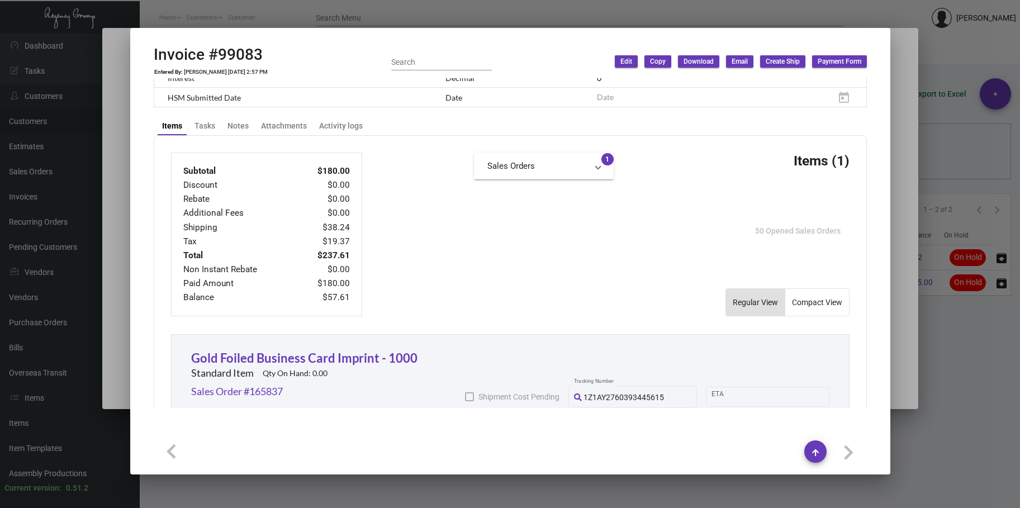
scroll to position [618, 0]
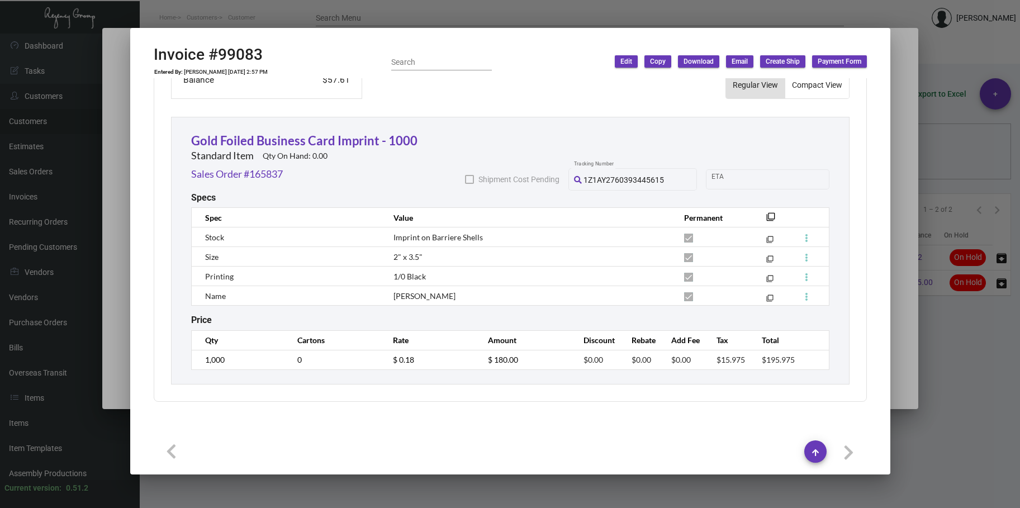
click at [474, 19] on div at bounding box center [510, 254] width 1020 height 508
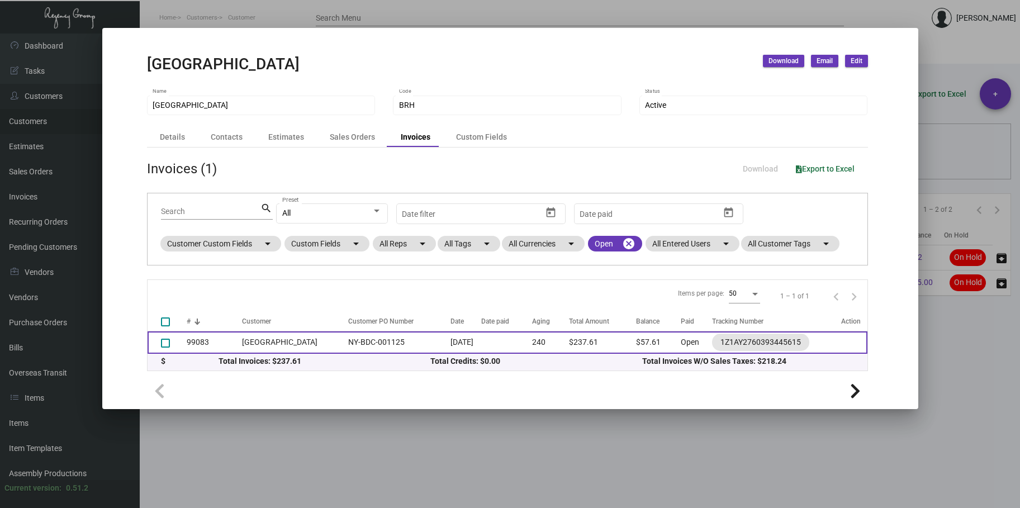
click at [250, 344] on td "[GEOGRAPHIC_DATA]" at bounding box center [292, 342] width 101 height 22
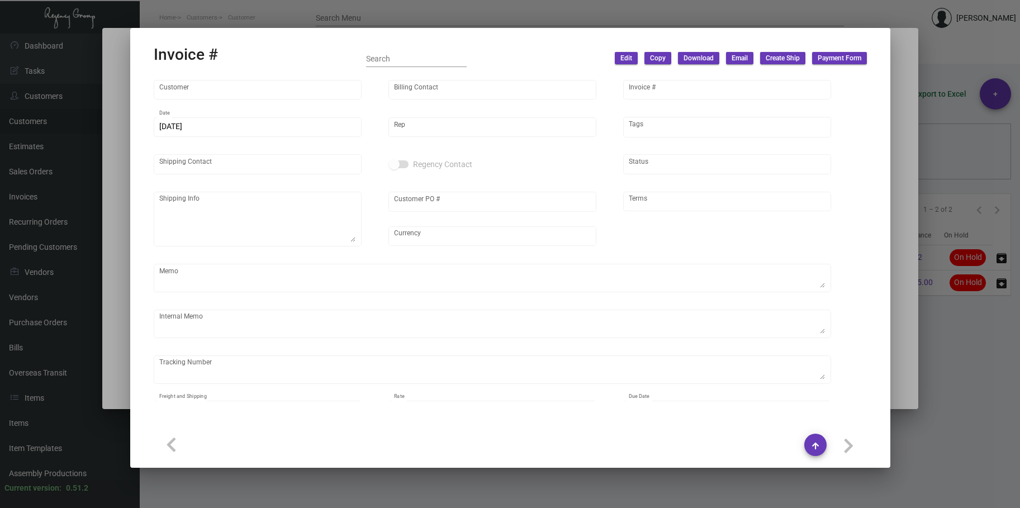
type input "[GEOGRAPHIC_DATA]"
type input "AP BILLING"
type input "99083"
type input "[DATE]"
type input "[PERSON_NAME]"
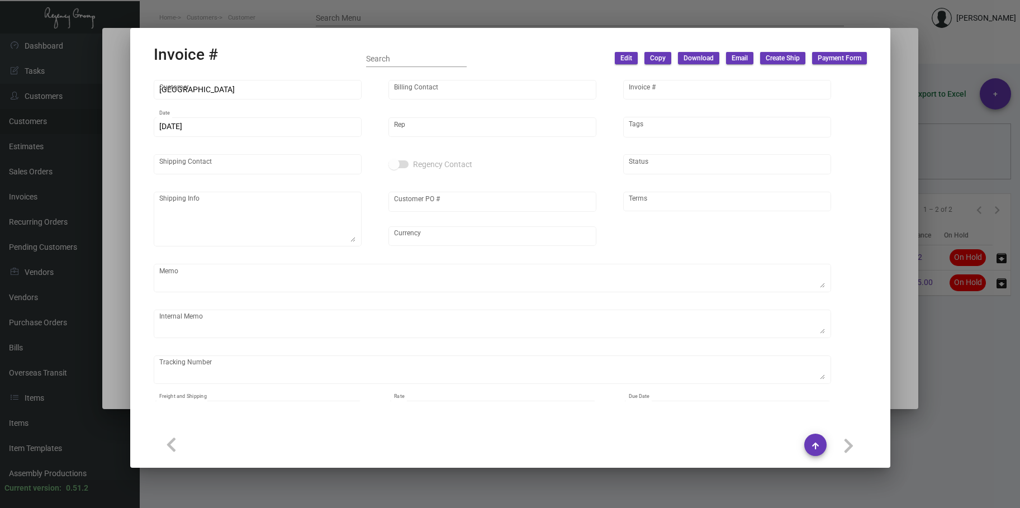
type input "[PERSON_NAME]"
type textarea "[GEOGRAPHIC_DATA] - [GEOGRAPHIC_DATA] [STREET_ADDRESS][US_STATE], 8456628247"
type input "NY-BDC-001125"
type input "United States Dollar $"
type input "Net 30"
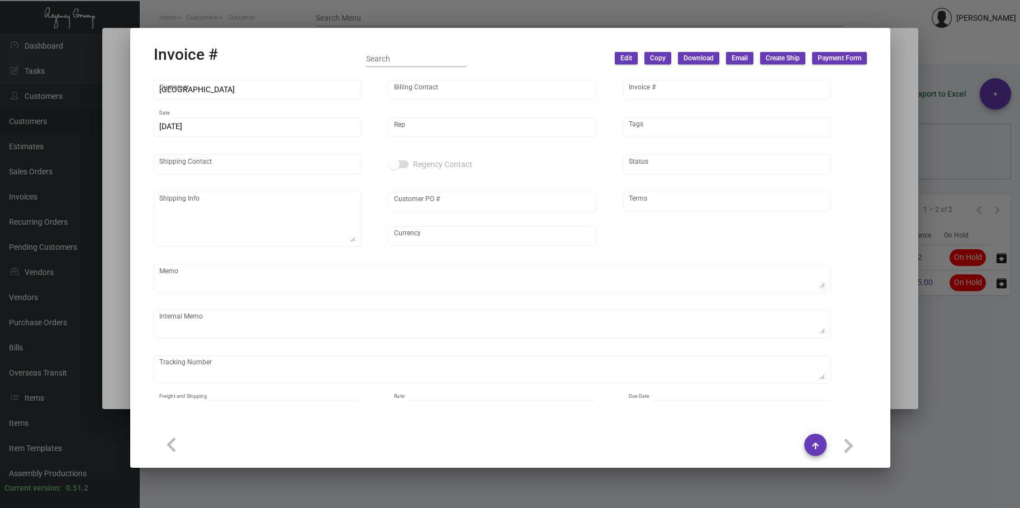
type textarea "Label provided to vendor to ship to hotel UPS Ground Cost $12.04"
type input "$ 38.24"
type input "[DATE]"
type input "$ 0.18"
type input "$ 180.00"
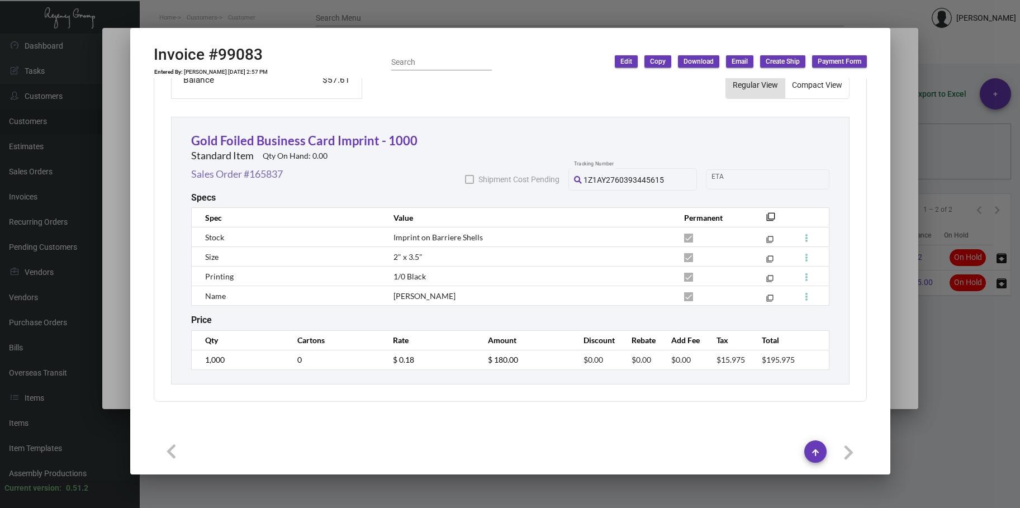
click at [275, 176] on link "Sales Order #165837" at bounding box center [237, 173] width 92 height 15
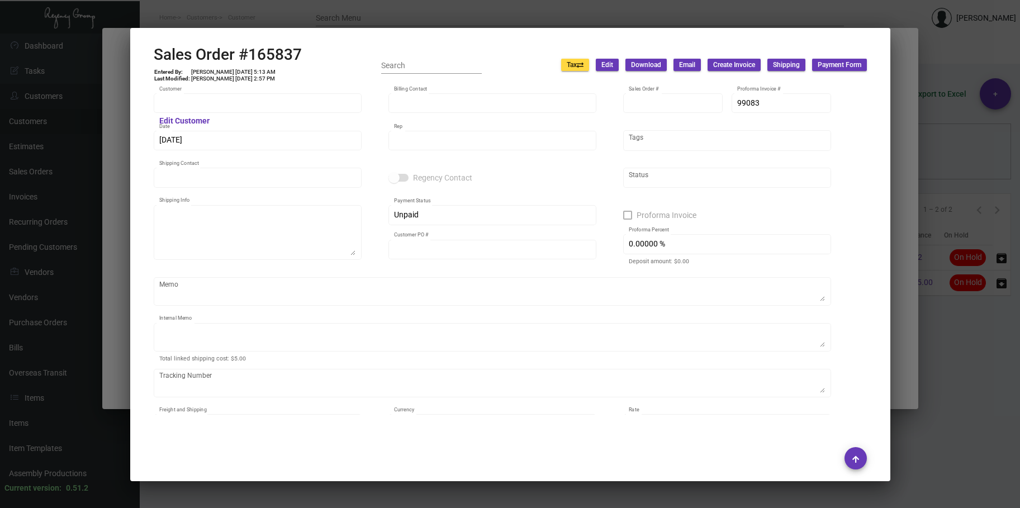
type input "[GEOGRAPHIC_DATA]"
type input "AP BILLING"
type input "165837"
type input "[DATE]"
type input "[PERSON_NAME]"
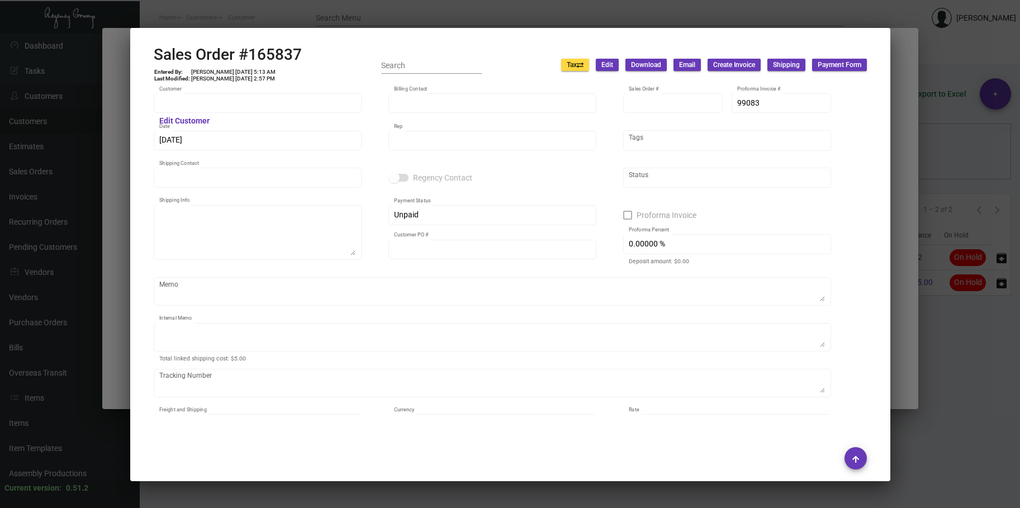
type input "[PERSON_NAME]"
type textarea "[GEOGRAPHIC_DATA] - [GEOGRAPHIC_DATA] [STREET_ADDRESS][US_STATE], 8456628247"
type input "NY-BDC-001125"
type textarea "Label provided to vendor to ship to hotel UPS Ground Cost $12.04"
type input "United States Dollar $"
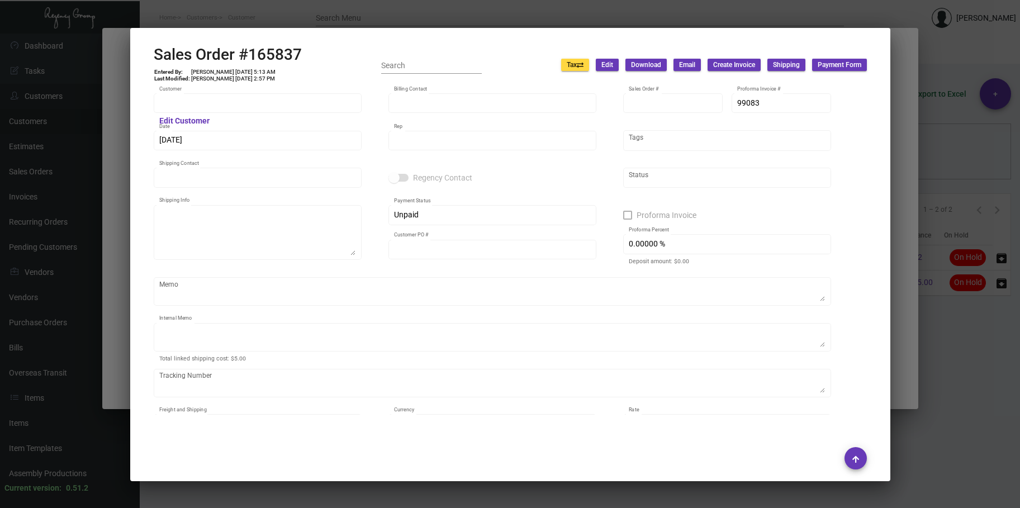
type input "$ 38.24"
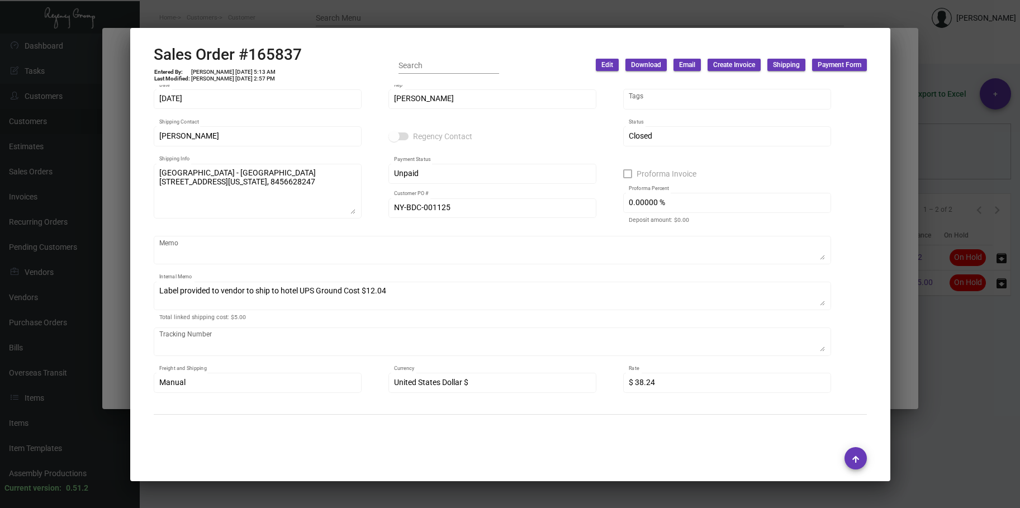
scroll to position [0, 0]
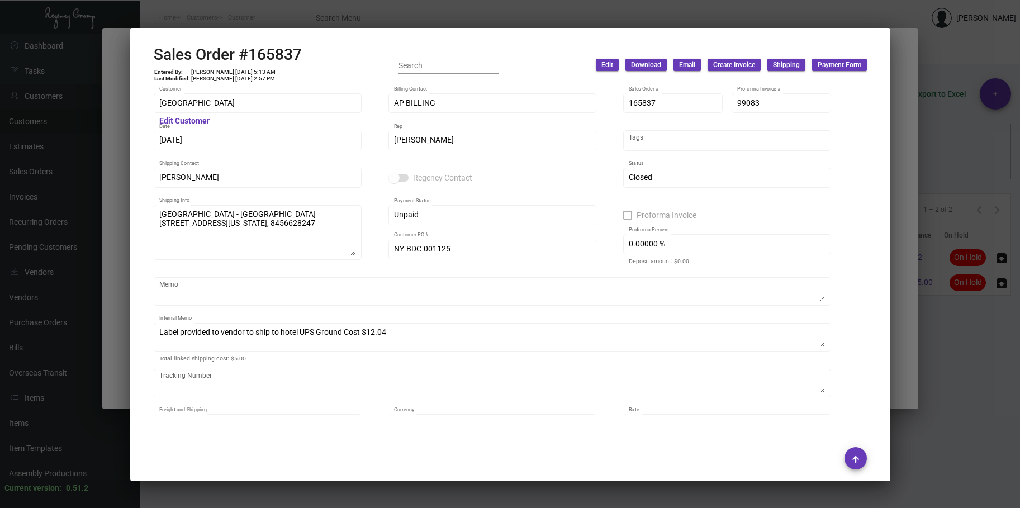
click at [108, 85] on div at bounding box center [510, 254] width 1020 height 508
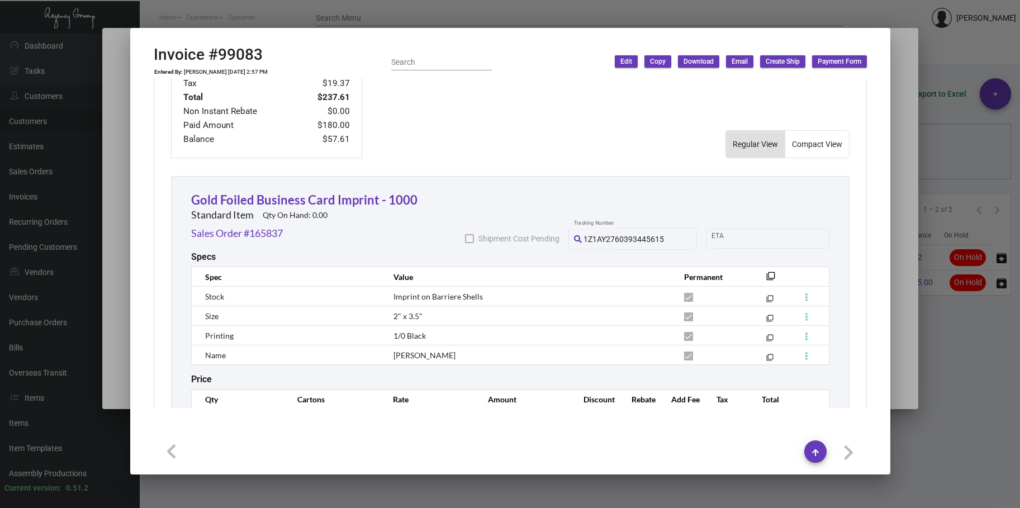
scroll to position [618, 0]
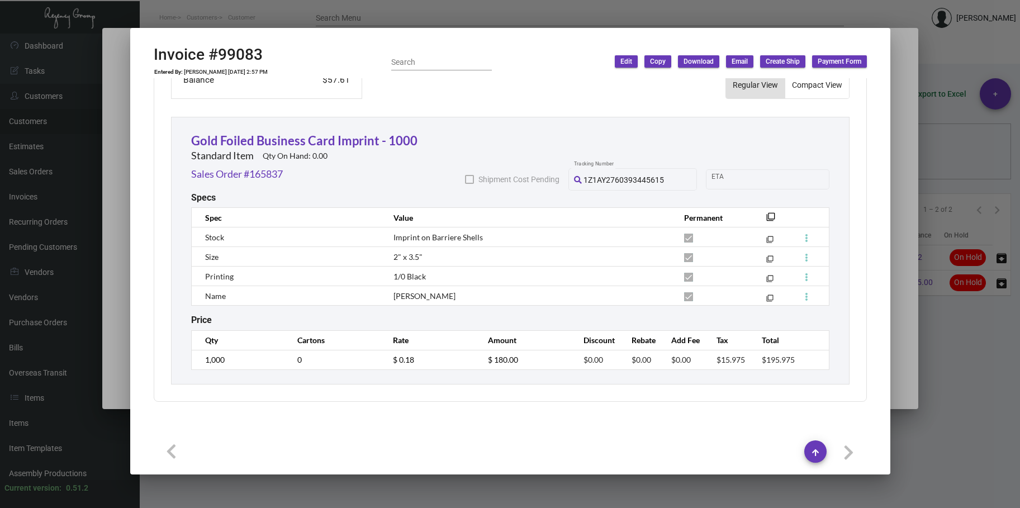
click at [125, 199] on div at bounding box center [510, 254] width 1020 height 508
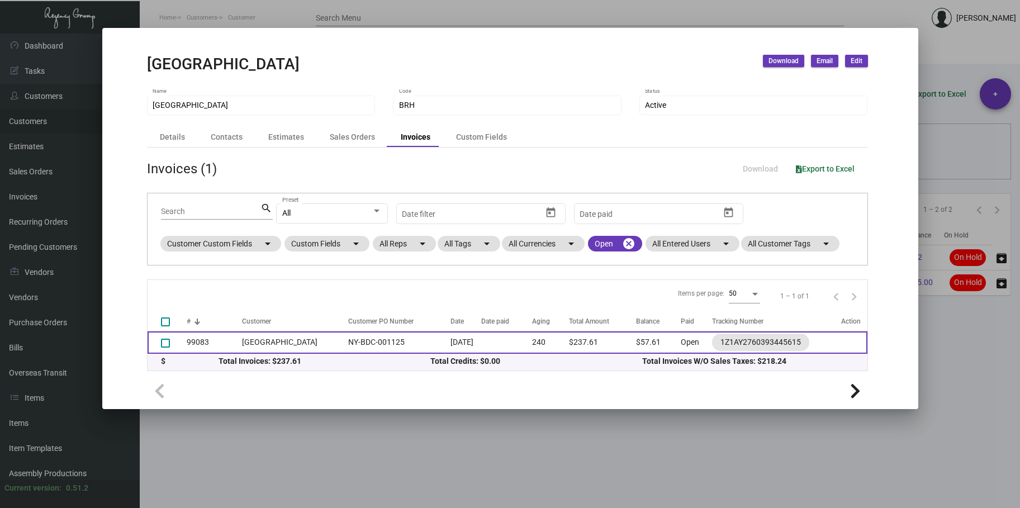
click at [359, 341] on td "NY-BDC-001125" at bounding box center [396, 342] width 108 height 22
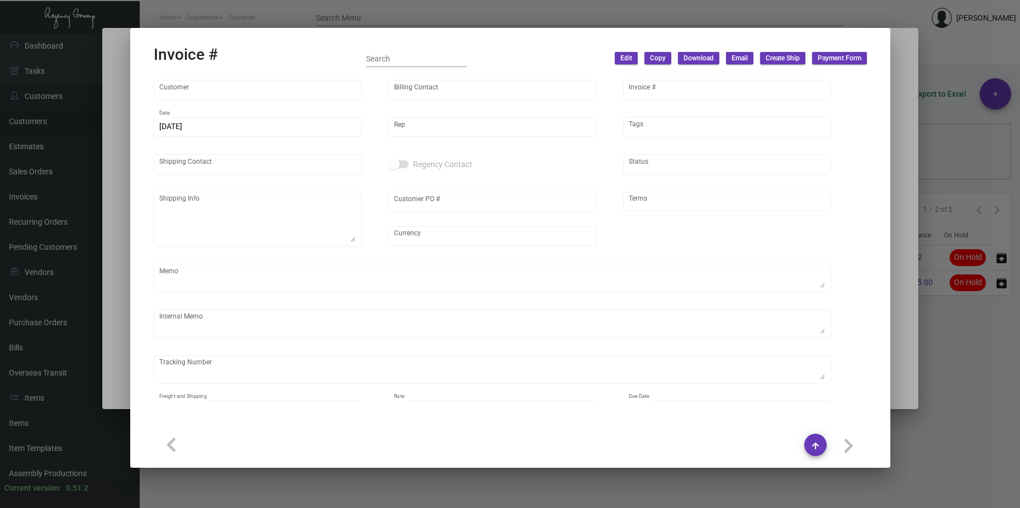
type input "[GEOGRAPHIC_DATA]"
type input "AP BILLING"
type input "99083"
type input "[DATE]"
type input "[PERSON_NAME]"
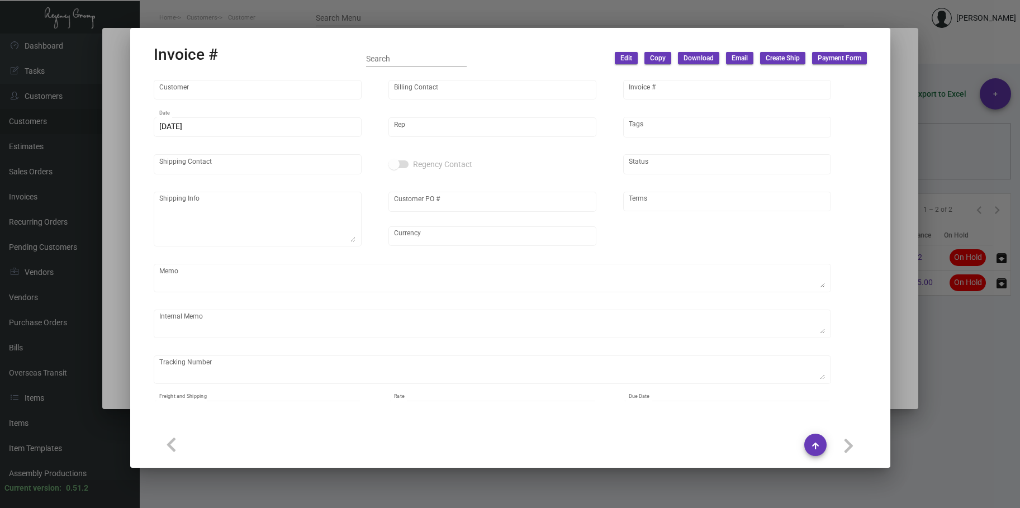
type input "[PERSON_NAME]"
type textarea "[GEOGRAPHIC_DATA] - [GEOGRAPHIC_DATA] [STREET_ADDRESS][US_STATE], 8456628247"
type input "NY-BDC-001125"
type input "United States Dollar $"
type input "Net 30"
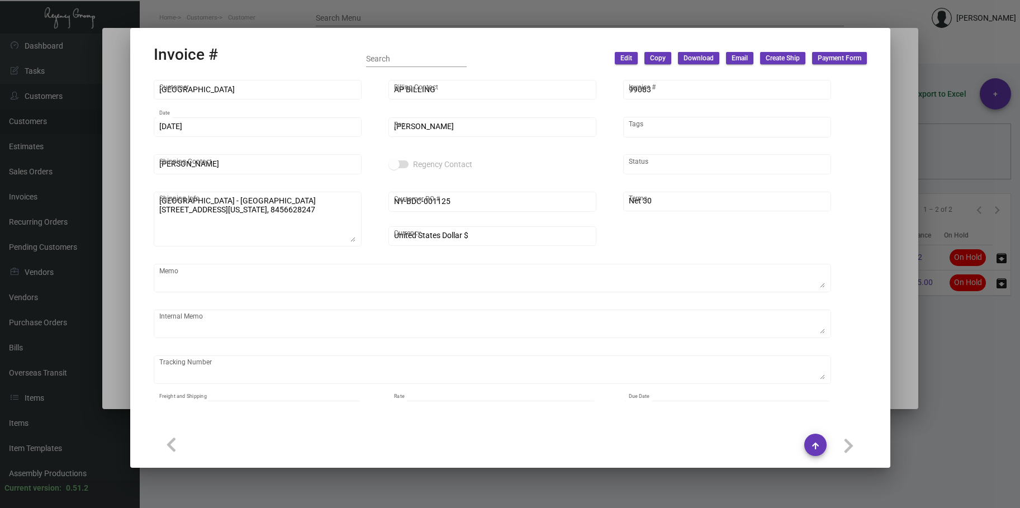
type textarea "Label provided to vendor to ship to hotel UPS Ground Cost $12.04"
type input "$ 38.24"
type input "[DATE]"
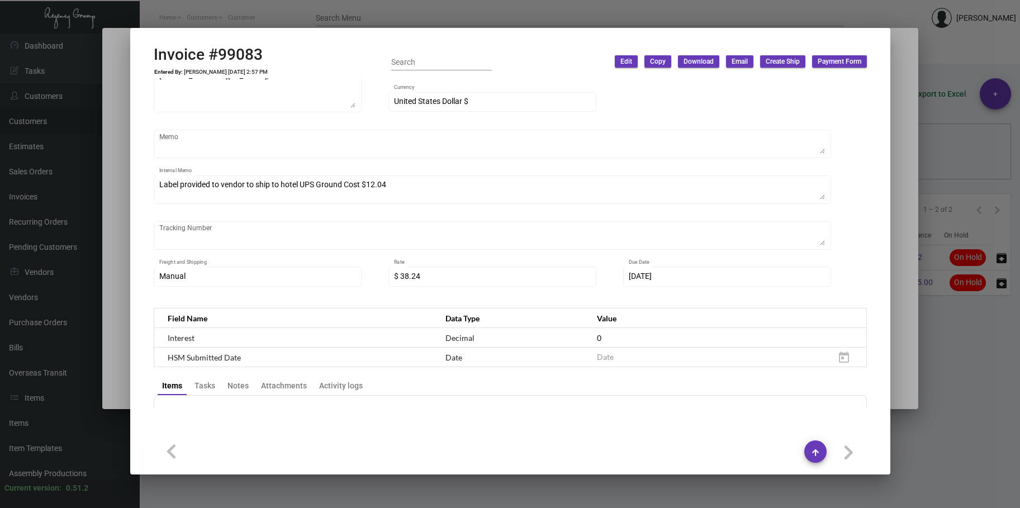
scroll to position [279, 0]
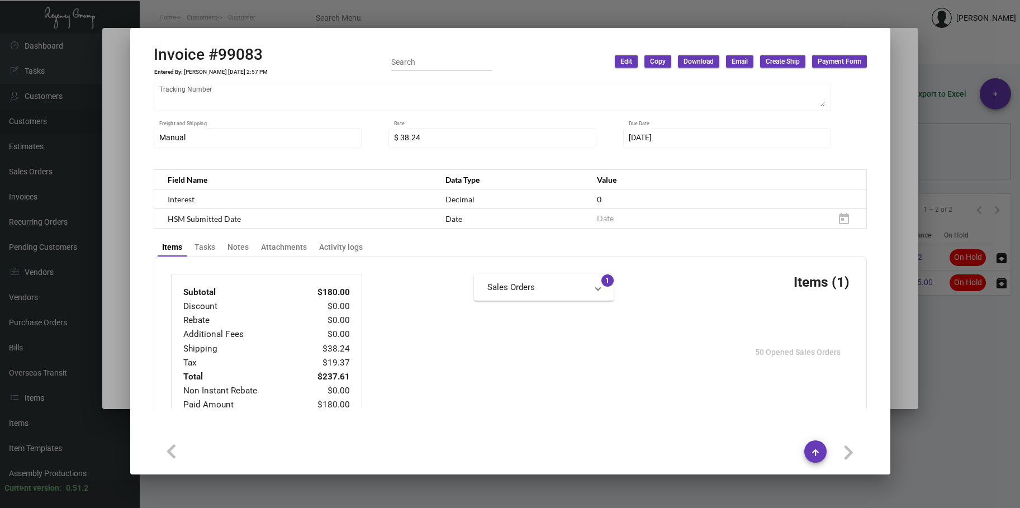
click at [276, 11] on div at bounding box center [510, 254] width 1020 height 508
